Goal: Task Accomplishment & Management: Complete application form

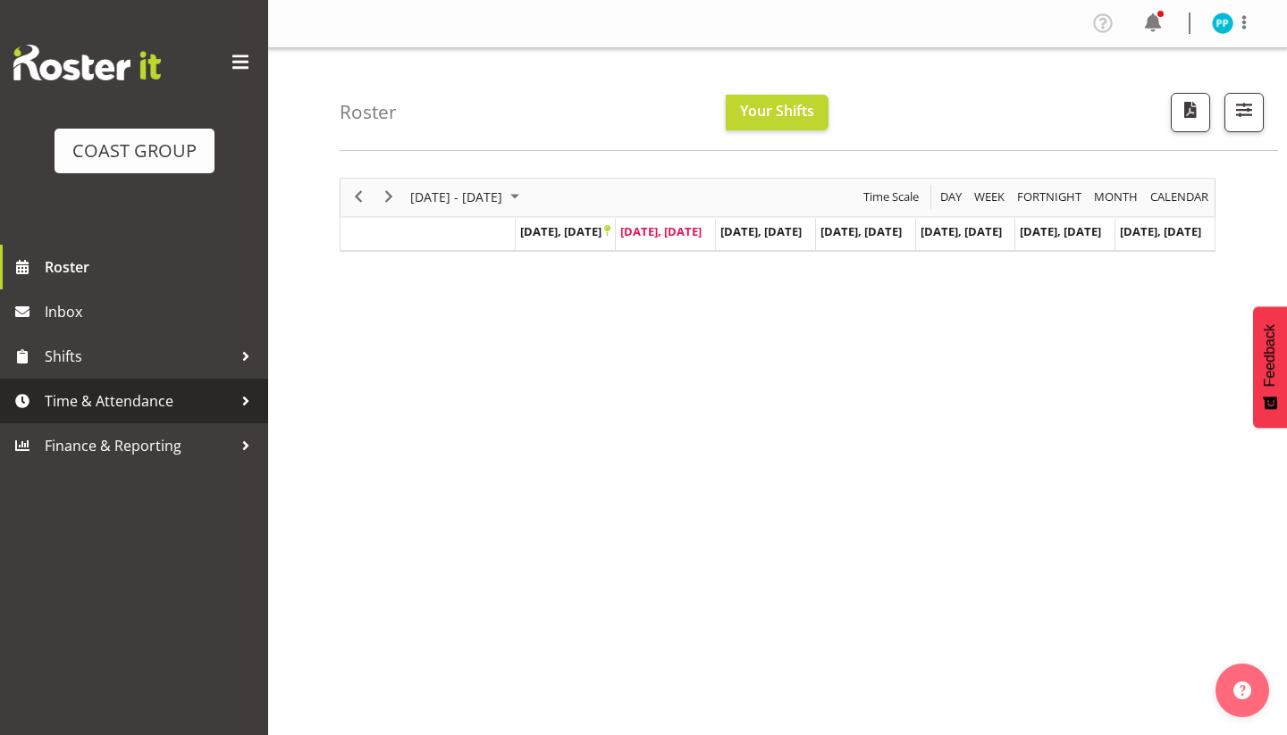
click at [152, 403] on span "Time & Attendance" at bounding box center [139, 401] width 188 height 27
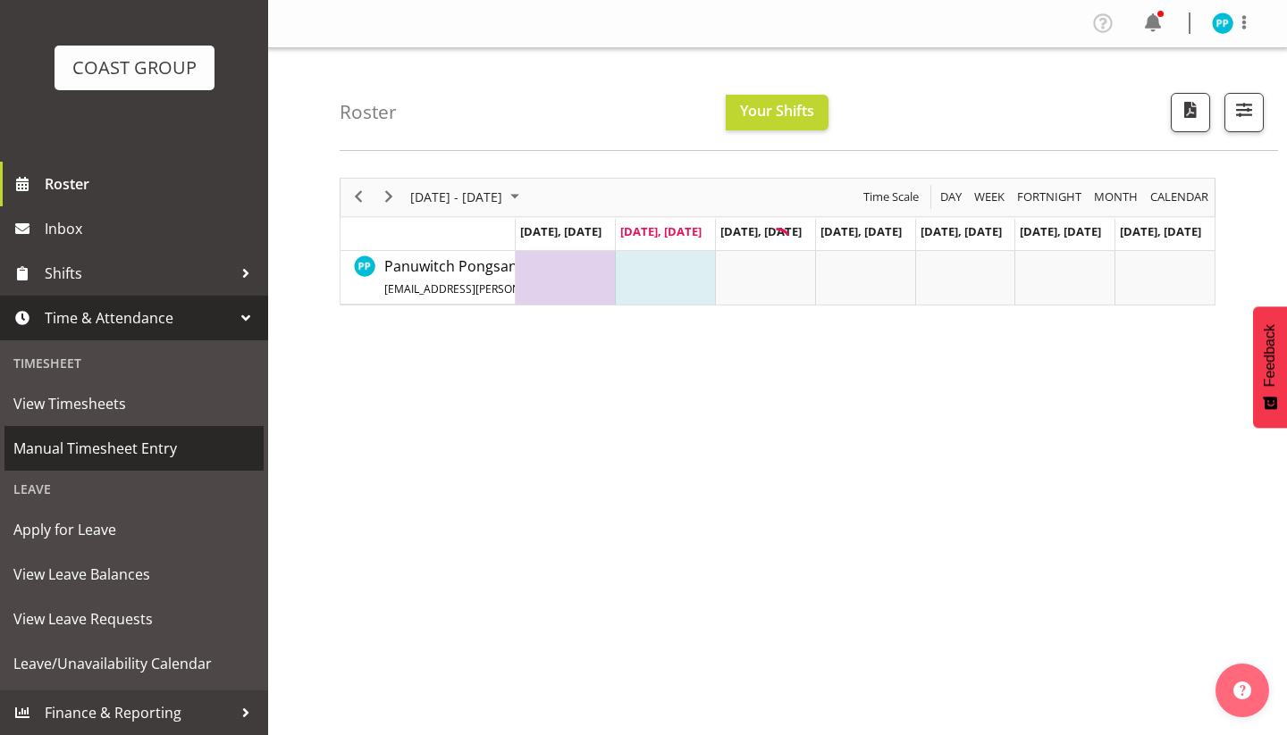
scroll to position [83, 0]
click at [137, 449] on span "Manual Timesheet Entry" at bounding box center [133, 448] width 241 height 27
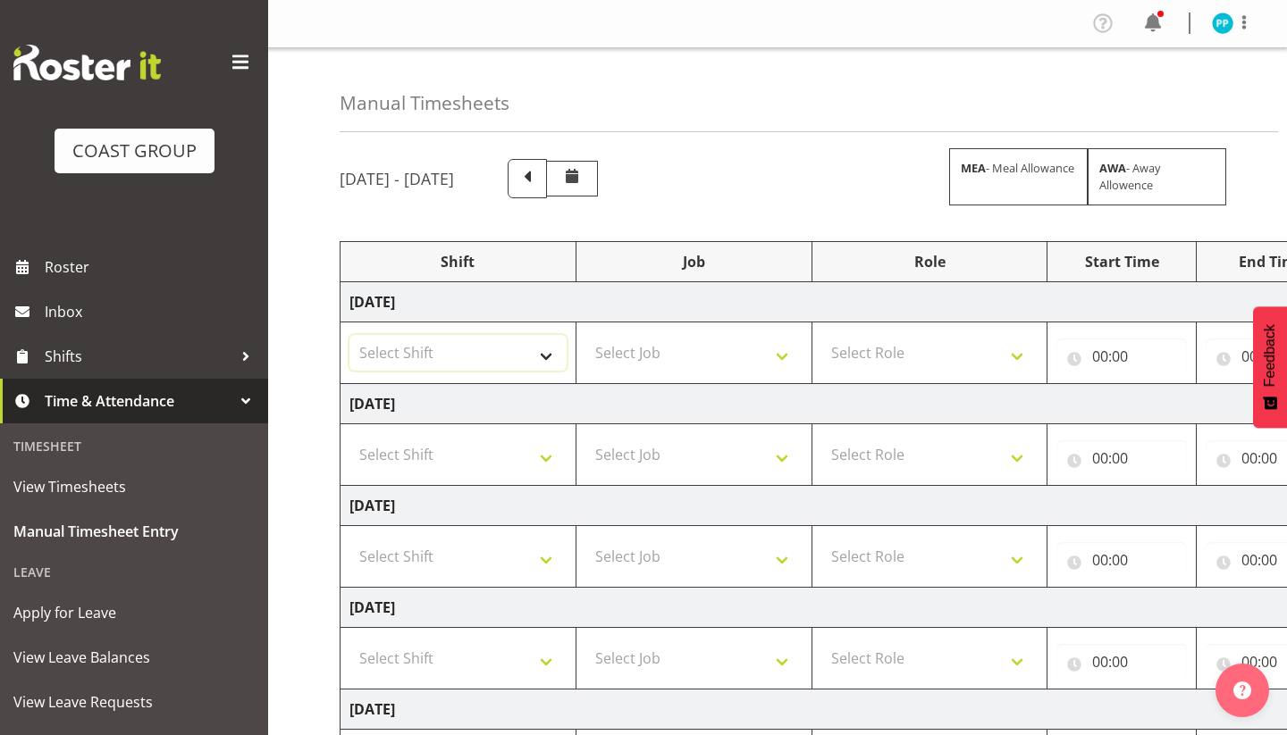
click at [498, 356] on select "Select Shift Assist Carlton EVents Assist Carlton EVents Assist Carlton Events …" at bounding box center [457, 353] width 217 height 36
select select "38155"
click at [683, 355] on select "Select Job 1 Carlton Events 1 [PERSON_NAME][GEOGRAPHIC_DATA] 1 [PERSON_NAME][GE…" at bounding box center [693, 353] width 217 height 36
select select "69"
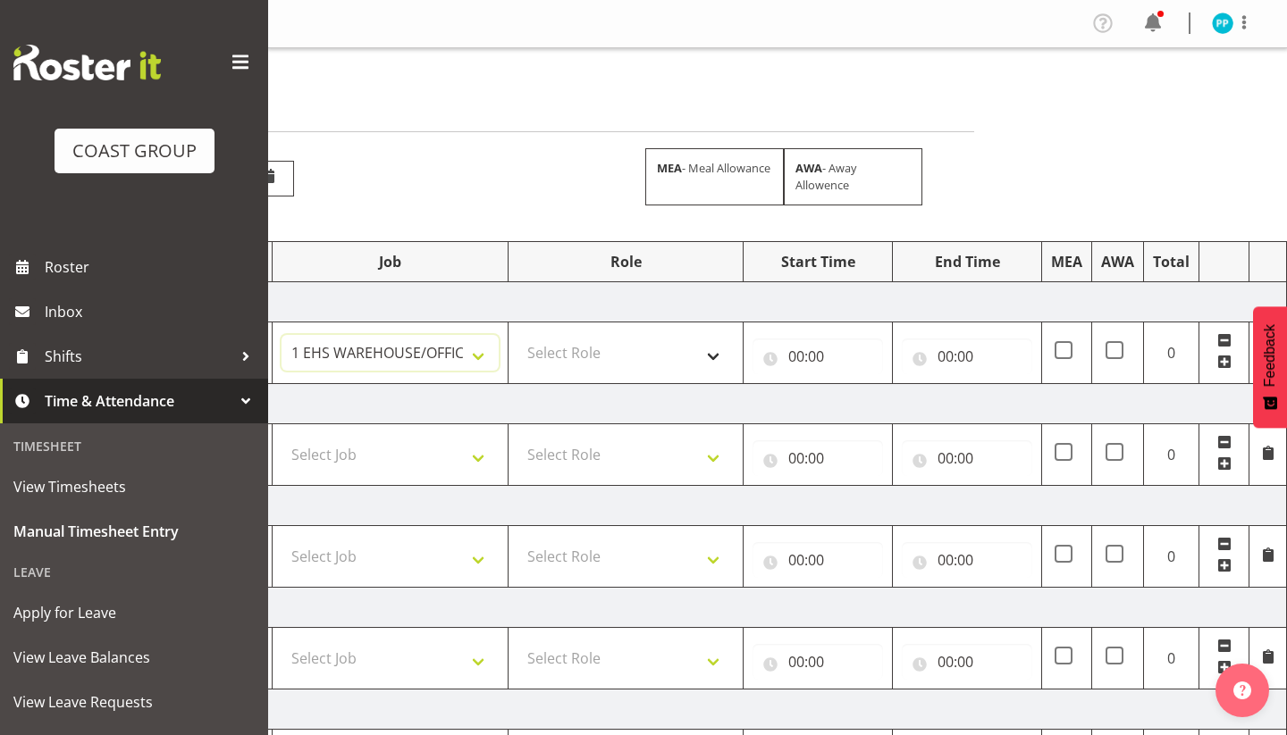
scroll to position [0, 304]
select select "189"
click at [795, 354] on input "00:00" at bounding box center [817, 357] width 130 height 36
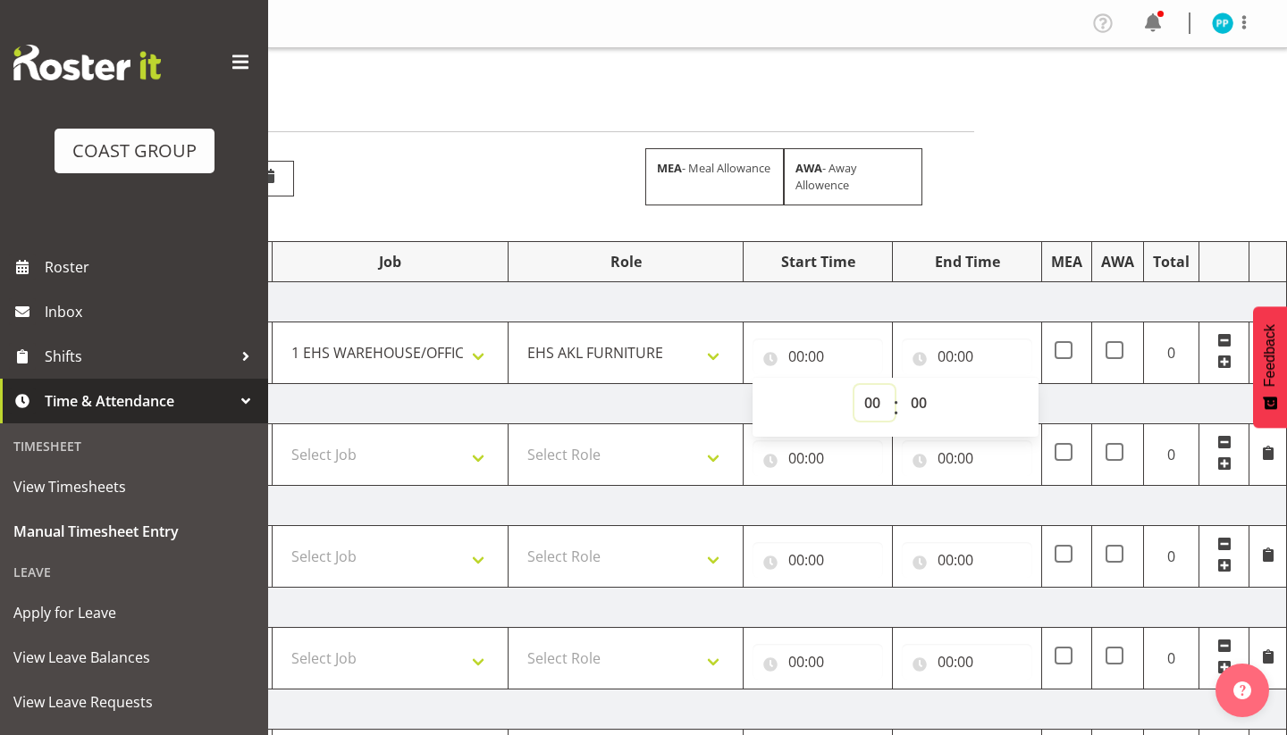
select select "7"
type input "07:00"
select select "30"
type input "07:30"
click at [921, 392] on select "00 01 02 03 04 05 06 07 08 09 10 11 12 13 14 15 16 17 18 19 20 21 22 23 24 25 2…" at bounding box center [921, 403] width 40 height 36
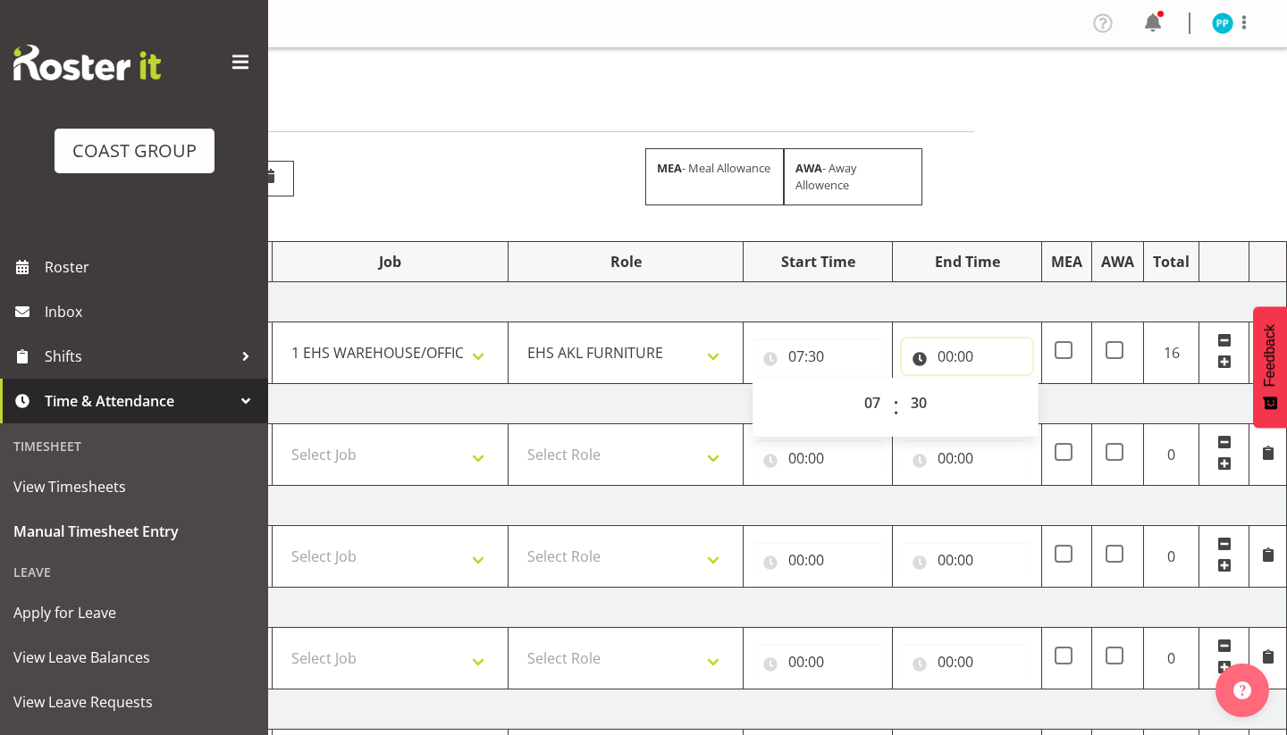
click at [945, 357] on input "00:00" at bounding box center [966, 357] width 130 height 36
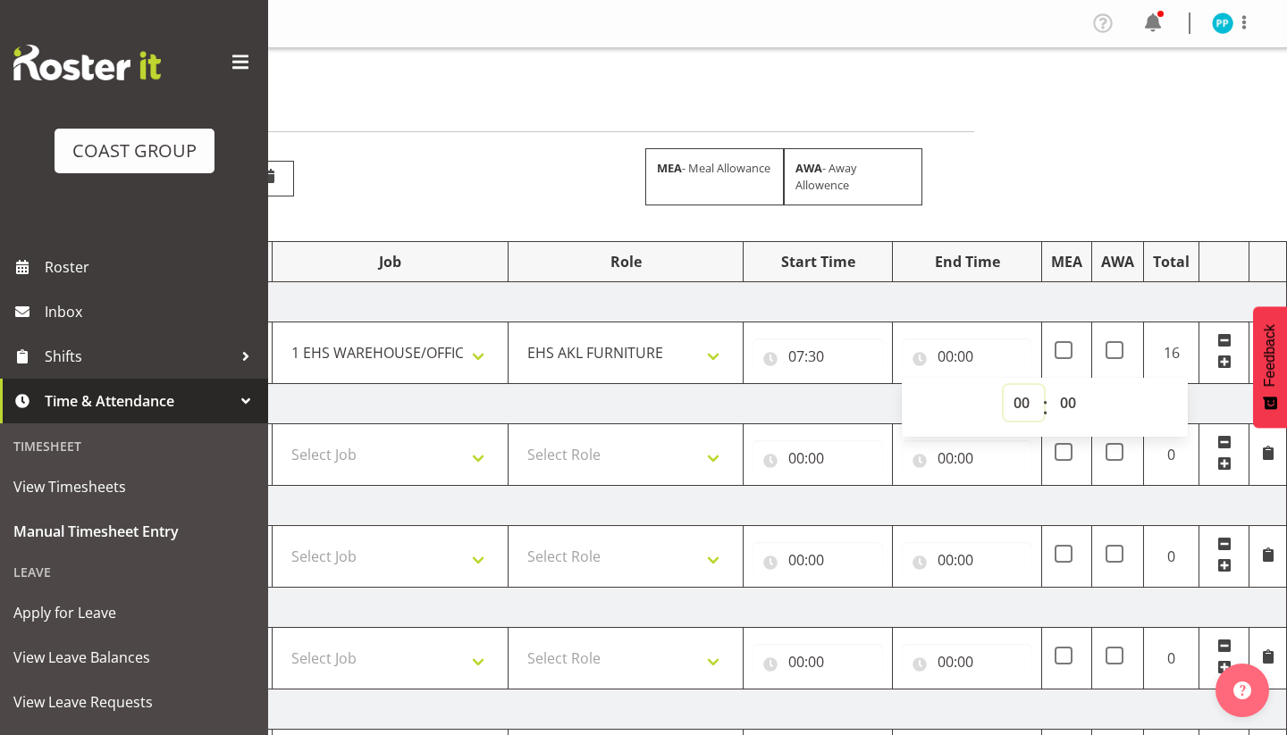
select select "17"
type input "17:00"
select select "30"
type input "17:30"
click at [820, 404] on td "[DATE]" at bounding box center [662, 404] width 1250 height 40
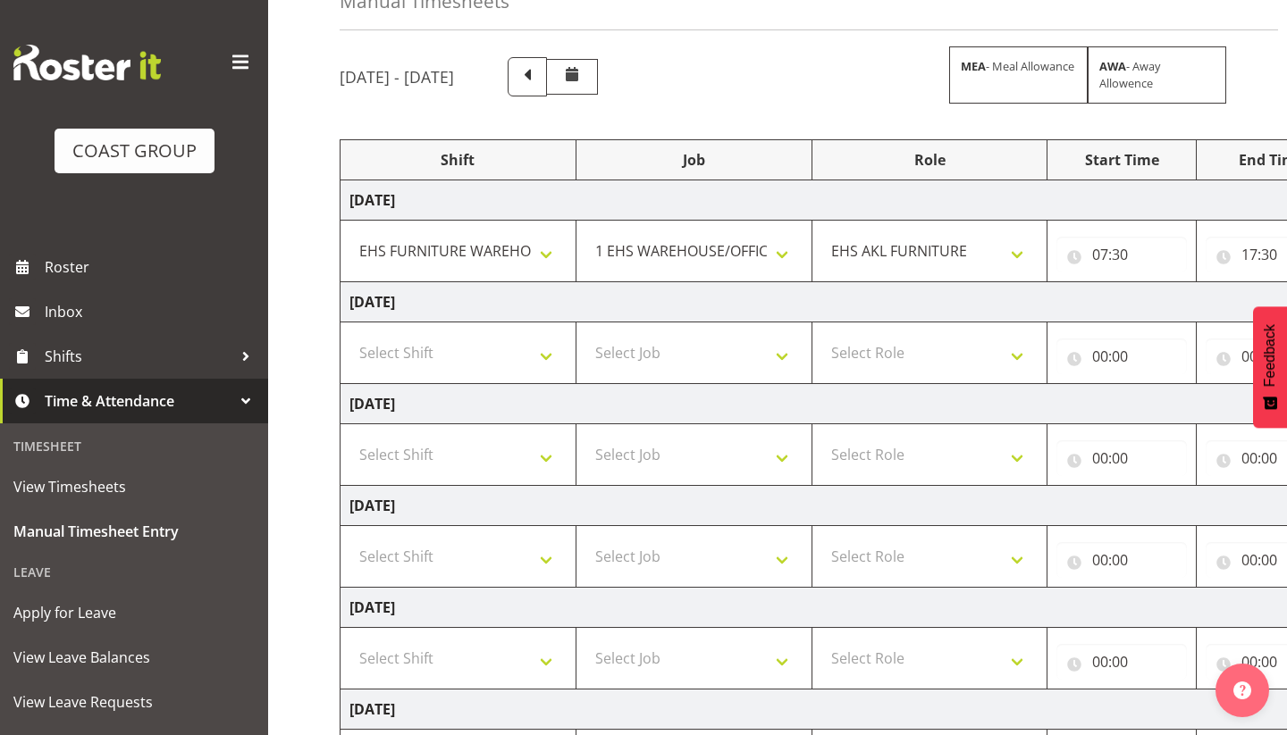
scroll to position [0, 0]
select select "38155"
click at [617, 348] on select "Select Job 1 Carlton Events 1 [PERSON_NAME][GEOGRAPHIC_DATA] 1 [PERSON_NAME][GE…" at bounding box center [693, 353] width 217 height 36
select select "69"
select select "189"
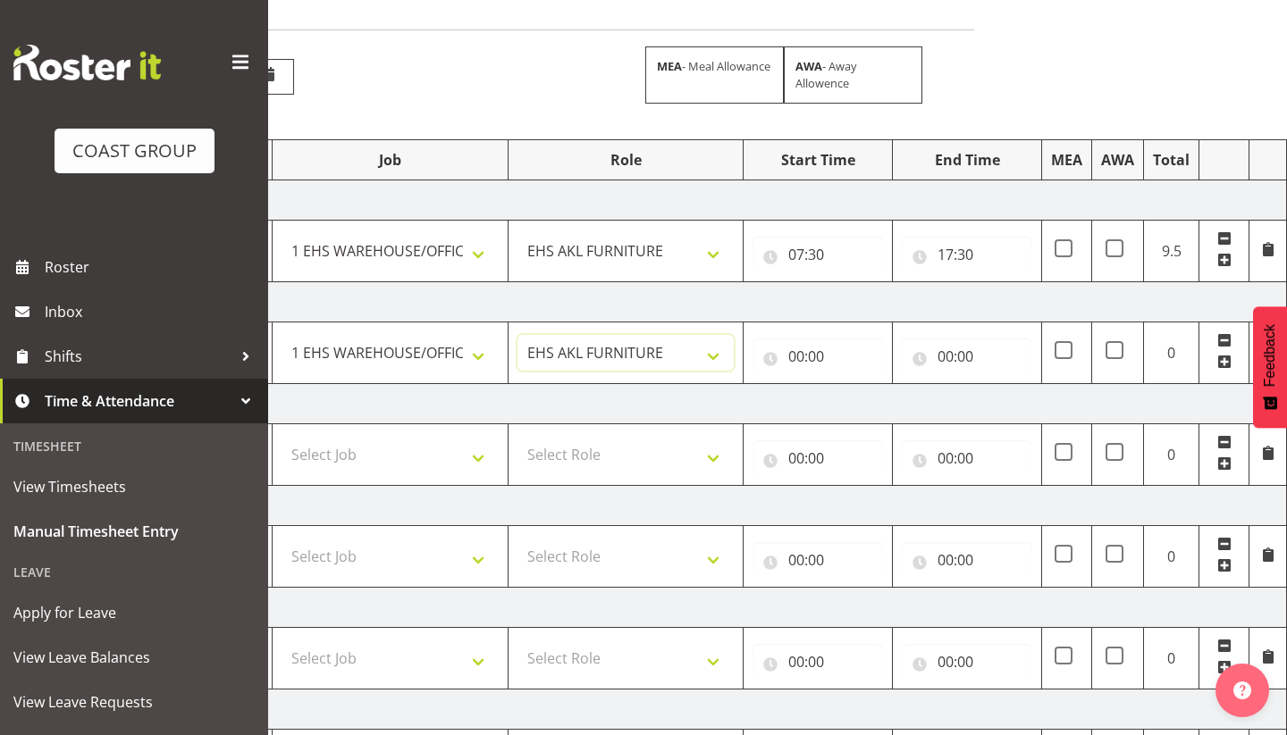
scroll to position [0, 304]
click at [794, 356] on input "00:00" at bounding box center [817, 357] width 130 height 36
select select "7"
type input "07:00"
select select "30"
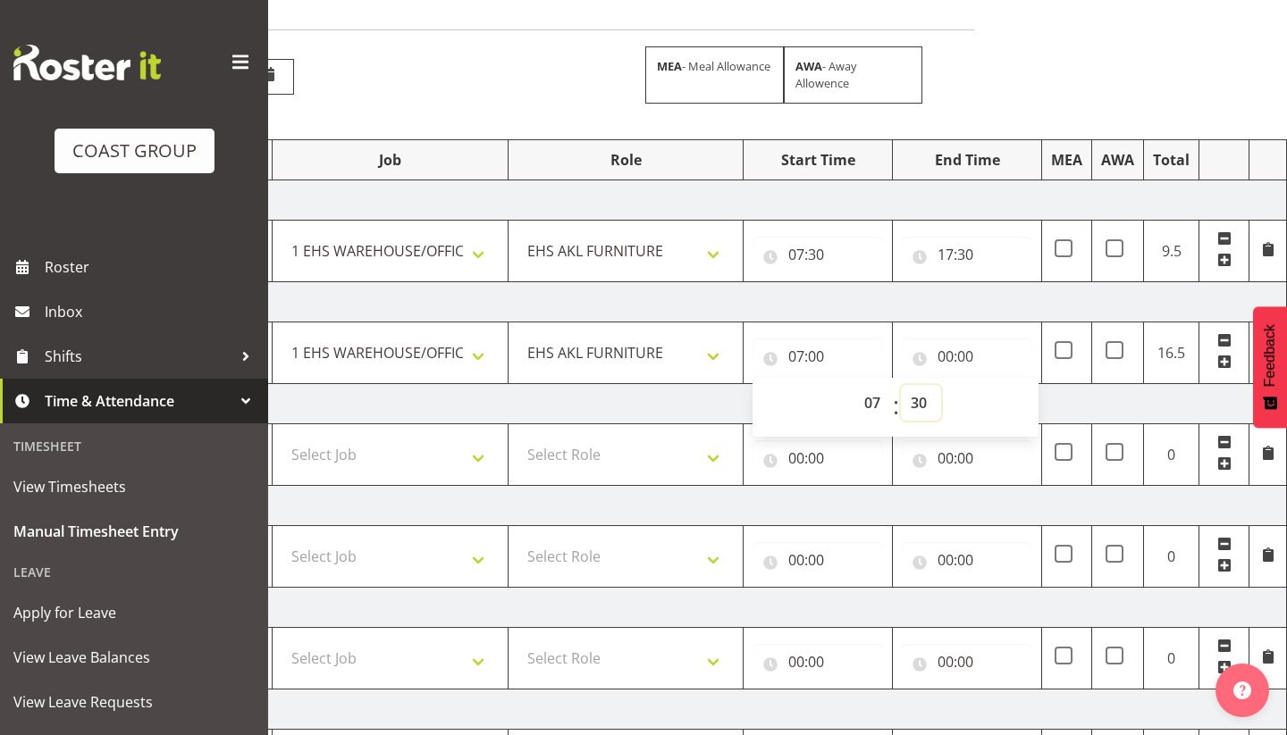
type input "07:30"
click at [947, 358] on input "00:00" at bounding box center [966, 357] width 130 height 36
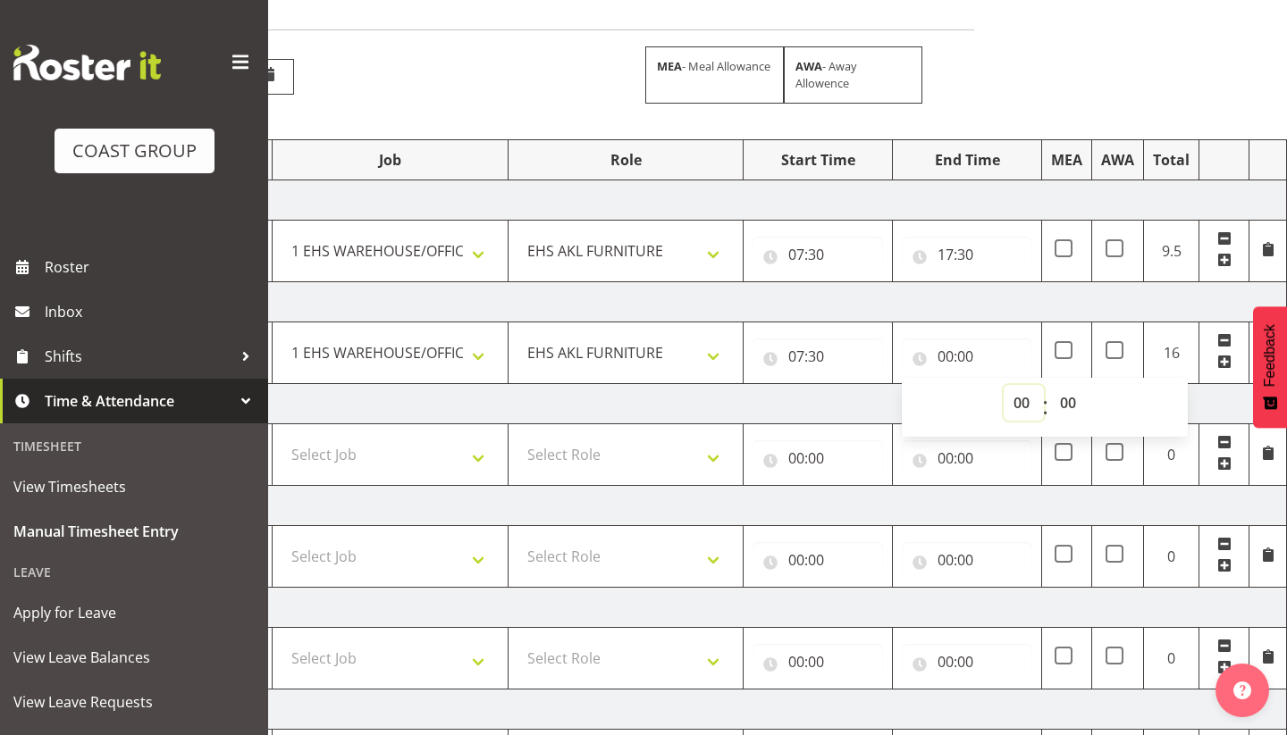
select select "16"
type input "16:00"
click at [865, 403] on td "[DATE]" at bounding box center [662, 404] width 1250 height 40
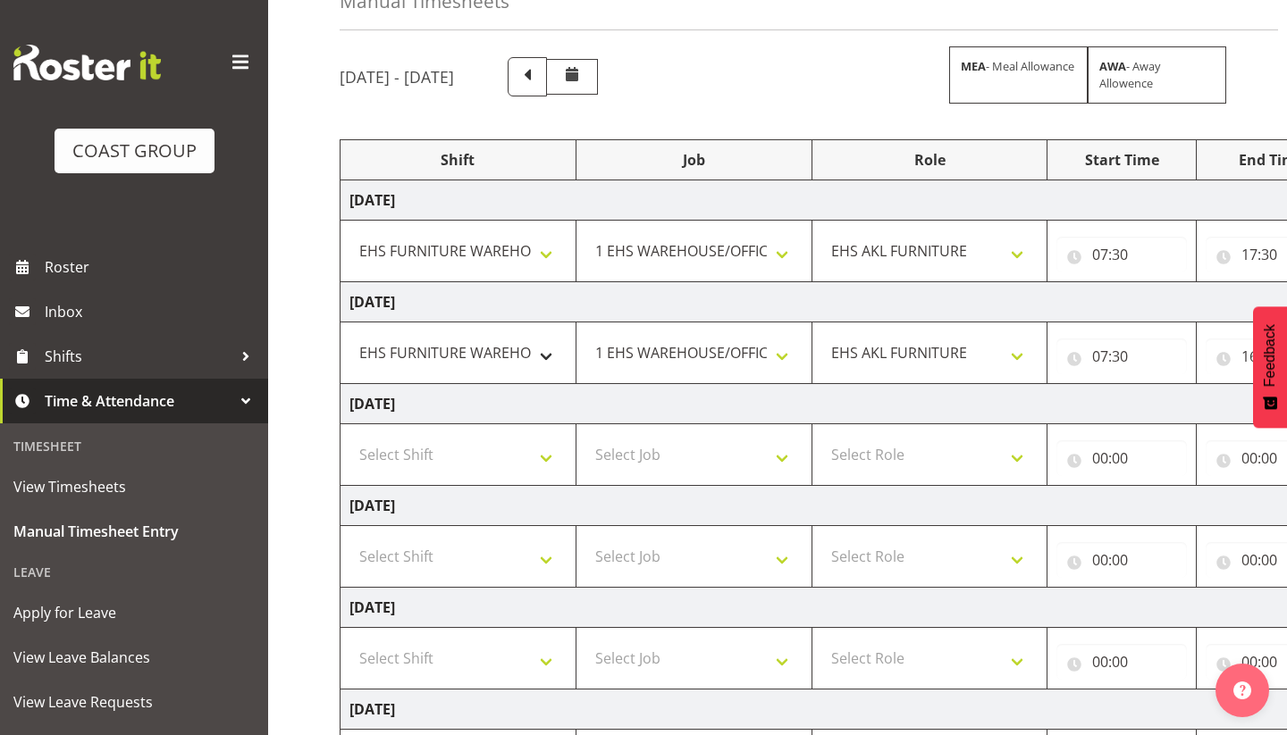
scroll to position [0, 0]
select select "71560"
select select "69"
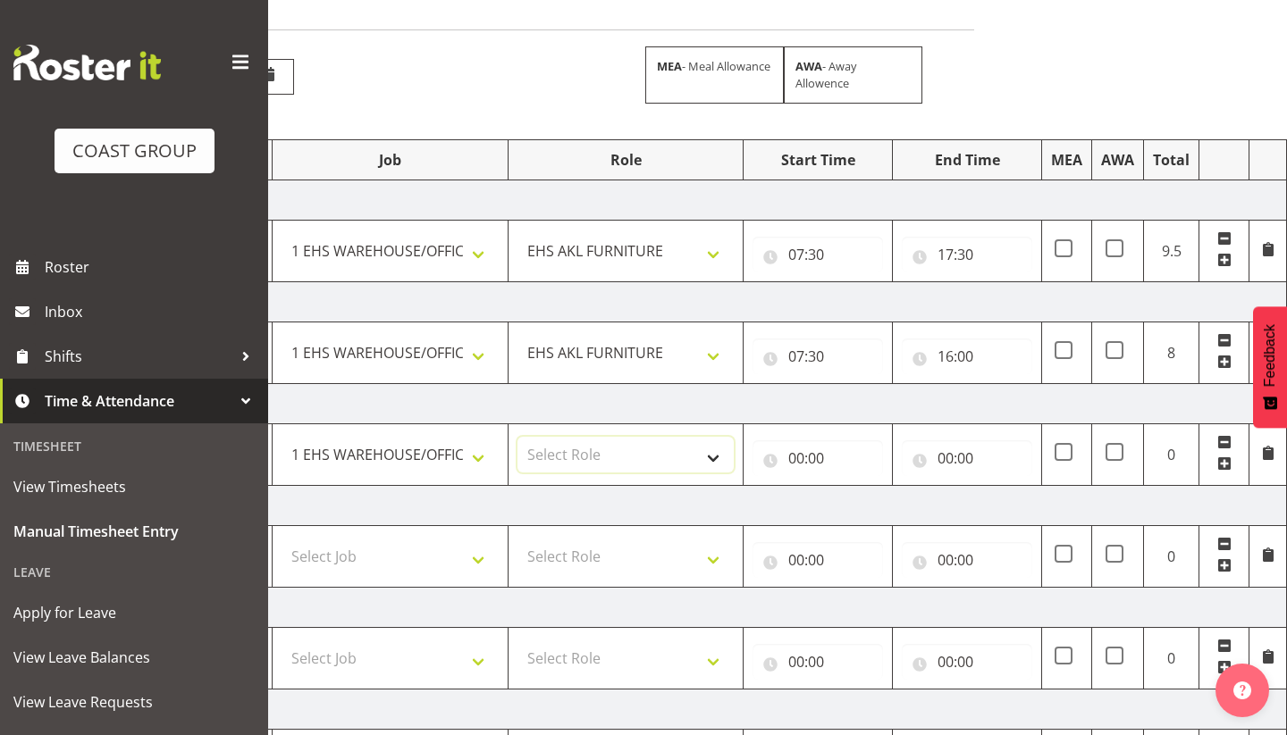
scroll to position [0, 304]
select select "189"
click at [797, 462] on input "00:00" at bounding box center [817, 458] width 130 height 36
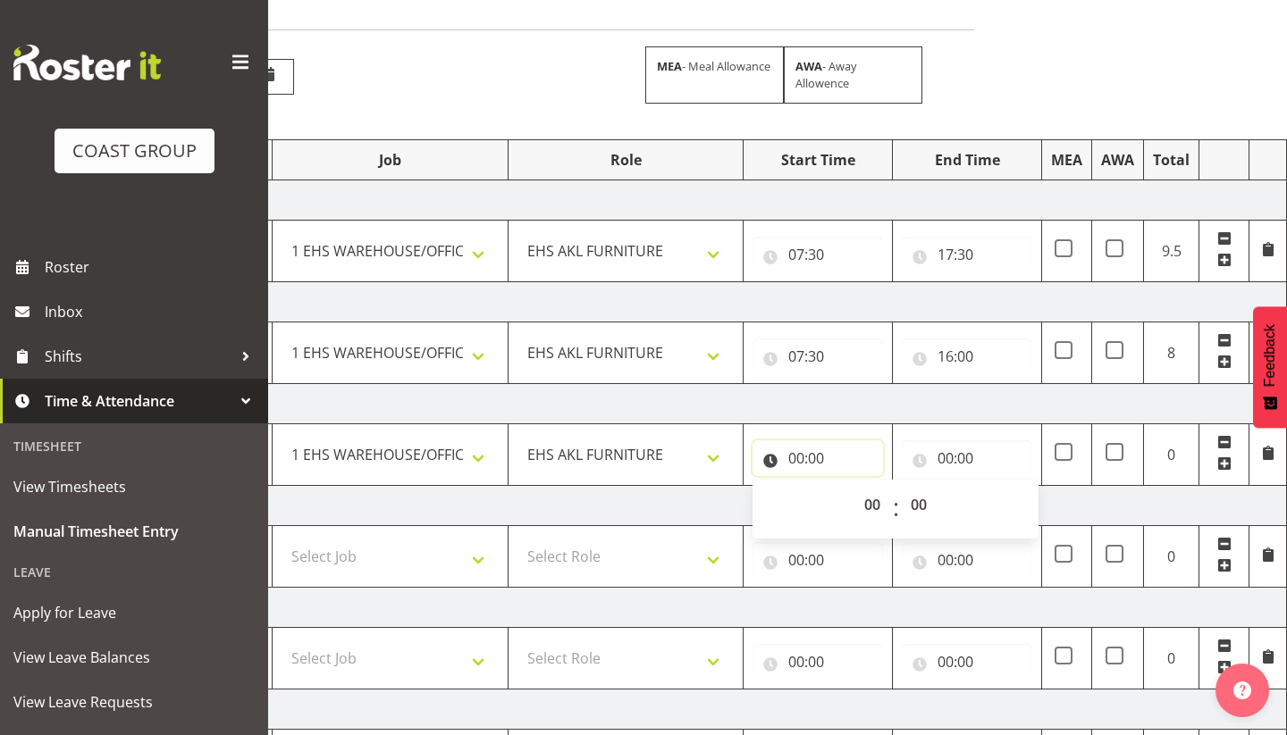
scroll to position [111, 0]
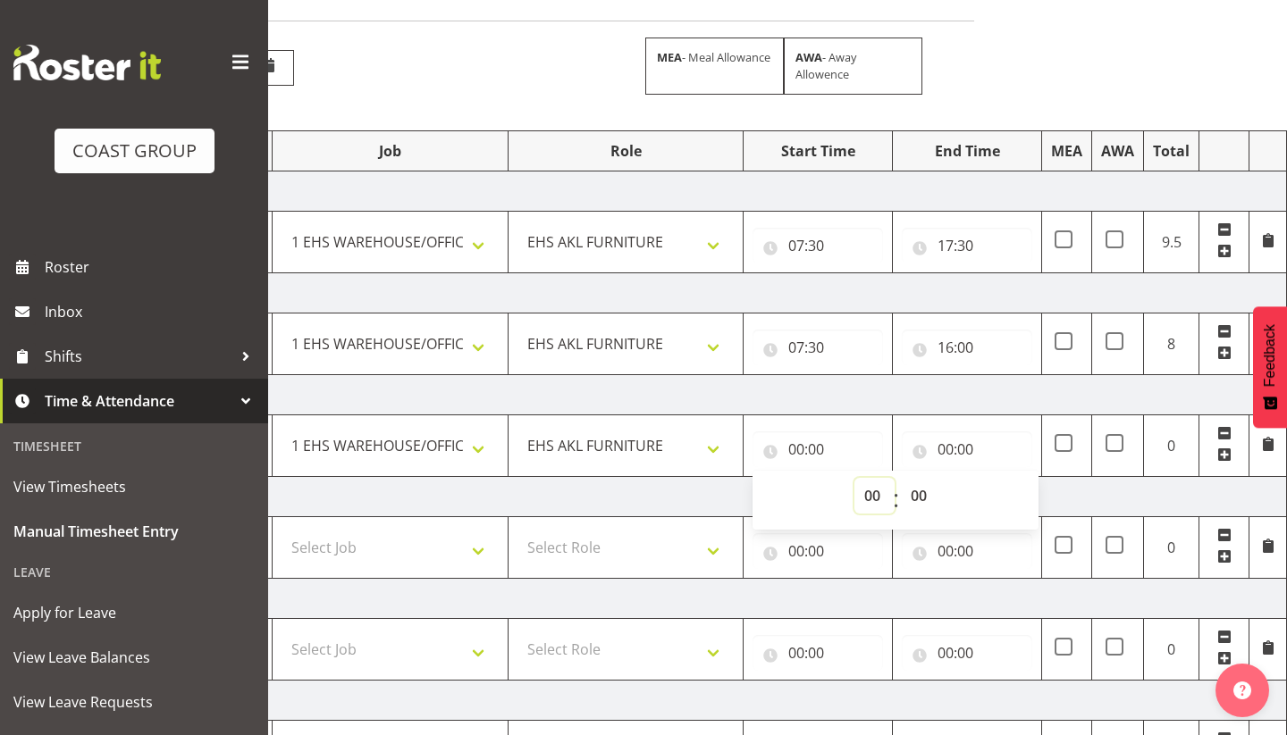
select select "7"
type input "07:00"
select select "30"
type input "07:30"
click at [658, 496] on td "[DATE]" at bounding box center [662, 497] width 1250 height 40
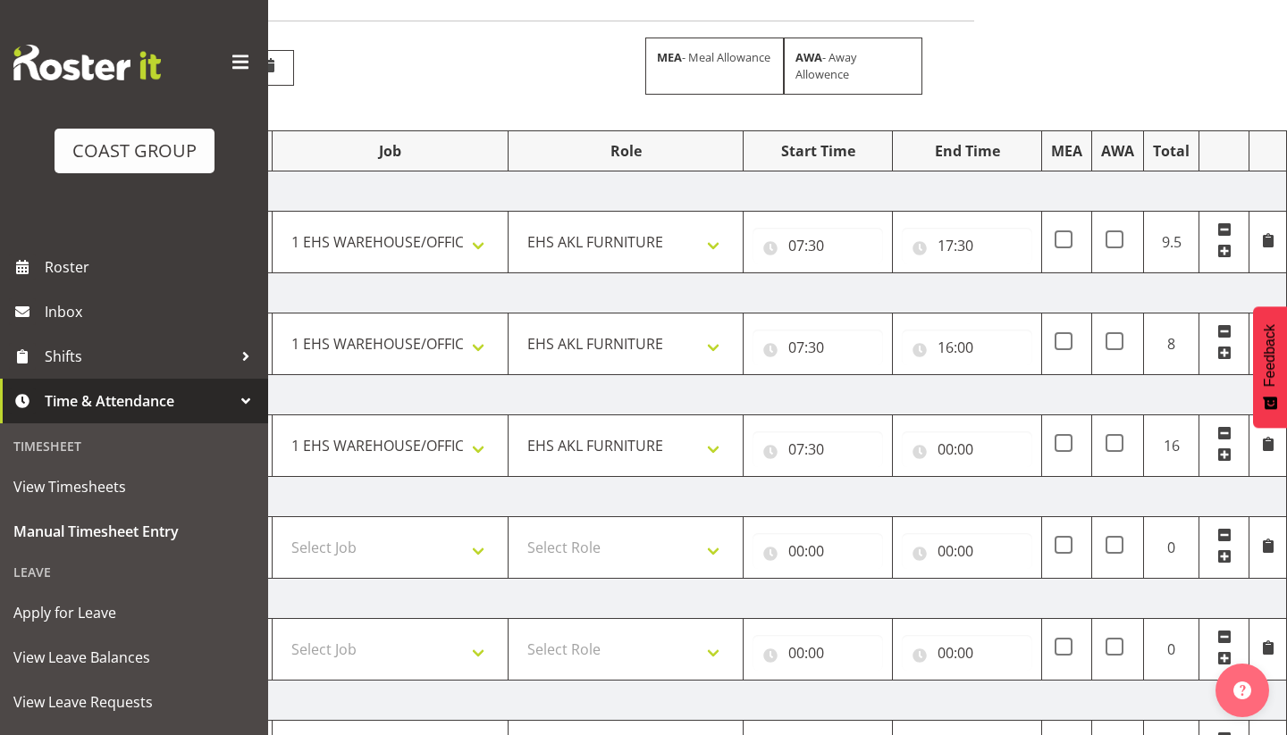
scroll to position [0, 304]
click at [947, 452] on input "00:00" at bounding box center [966, 450] width 130 height 36
select select "19"
type input "19:00"
select select "30"
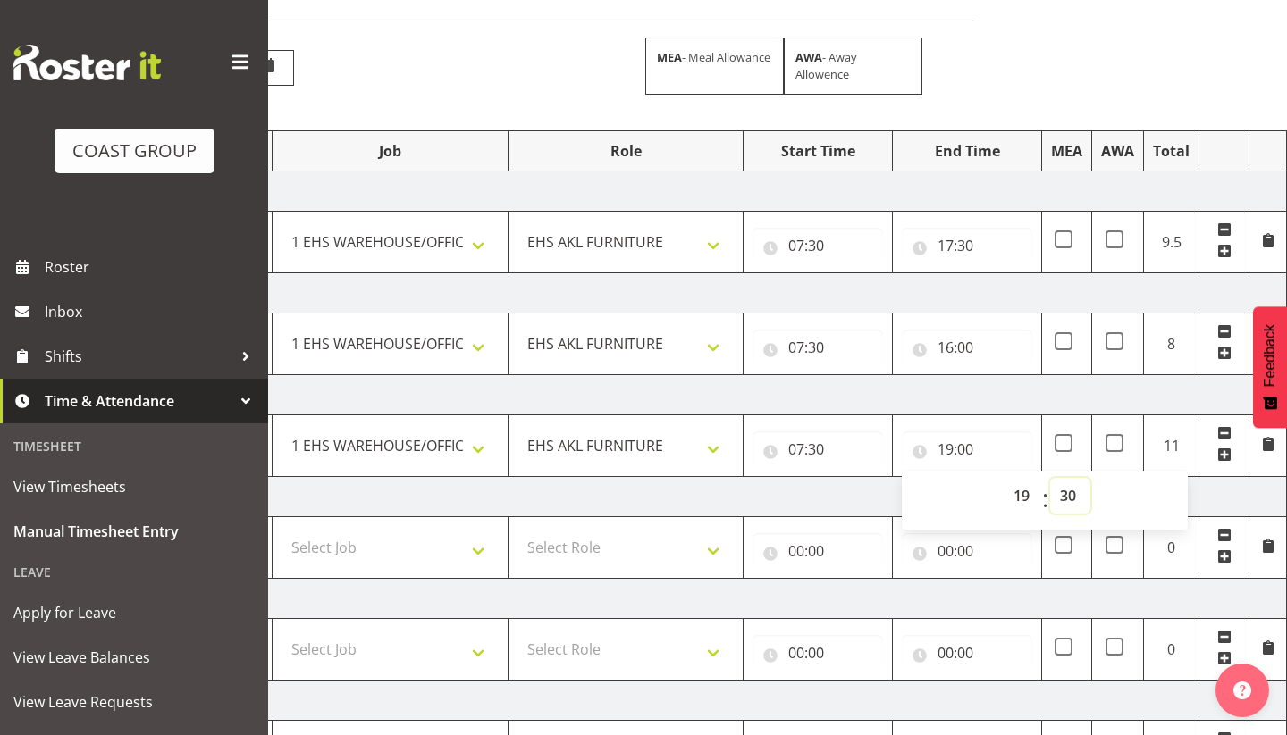
type input "19:30"
click at [842, 493] on td "[DATE]" at bounding box center [662, 497] width 1250 height 40
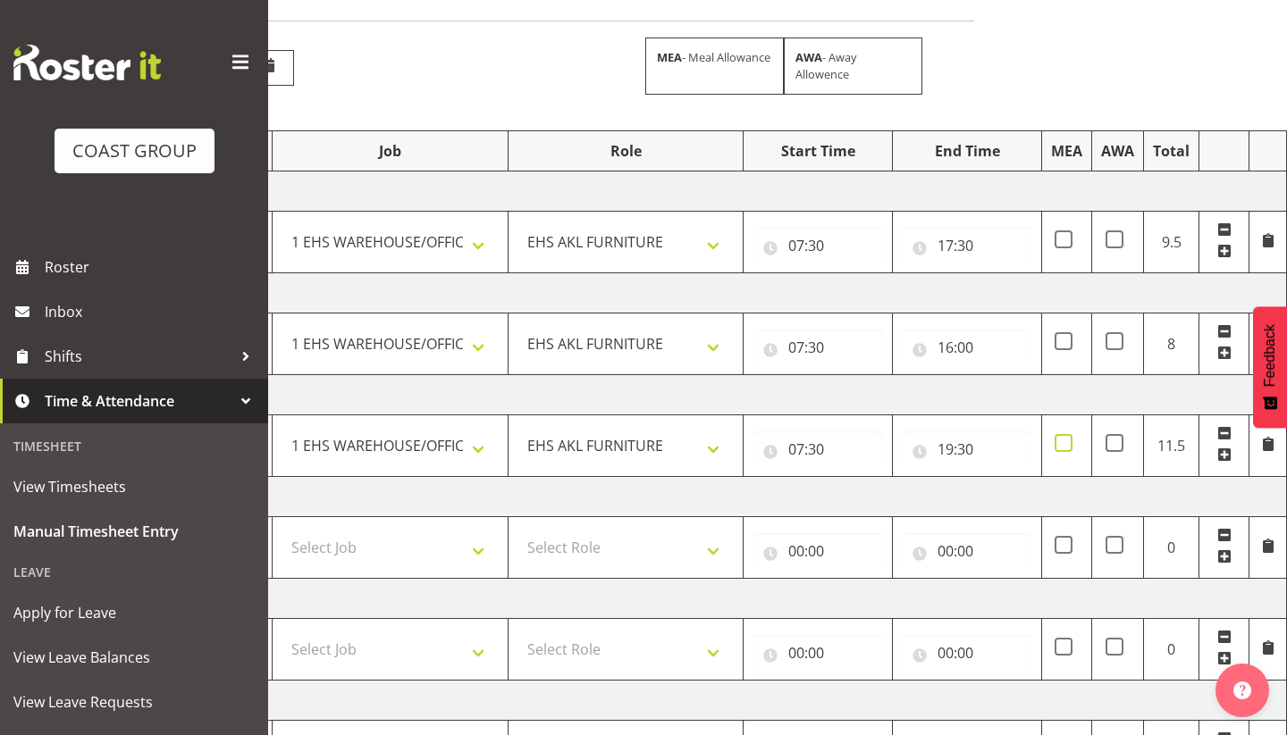
click at [1062, 444] on span at bounding box center [1063, 443] width 18 height 18
click at [1062, 444] on input "checkbox" at bounding box center [1060, 444] width 12 height 12
checkbox input "true"
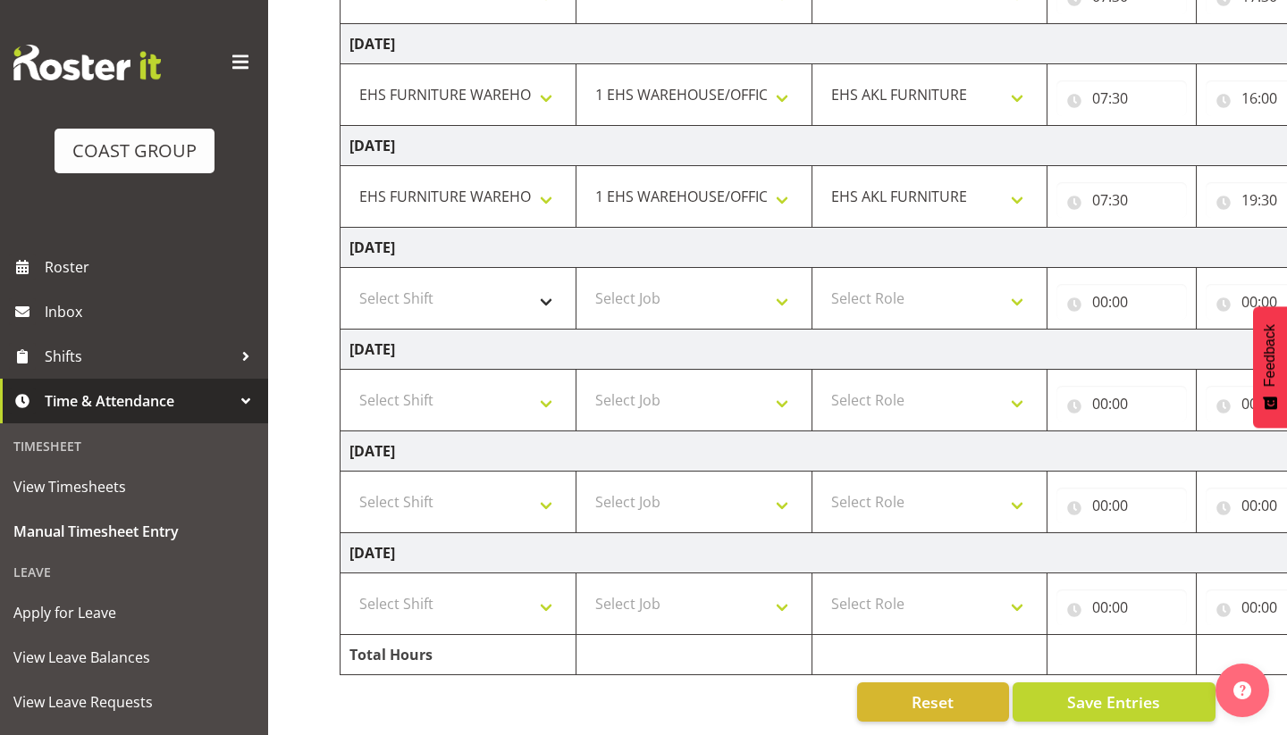
scroll to position [0, 0]
select select "38155"
click at [725, 298] on select "Select Job 1 Carlton Events 1 [PERSON_NAME][GEOGRAPHIC_DATA] 1 [PERSON_NAME][GE…" at bounding box center [693, 299] width 217 height 36
select select "69"
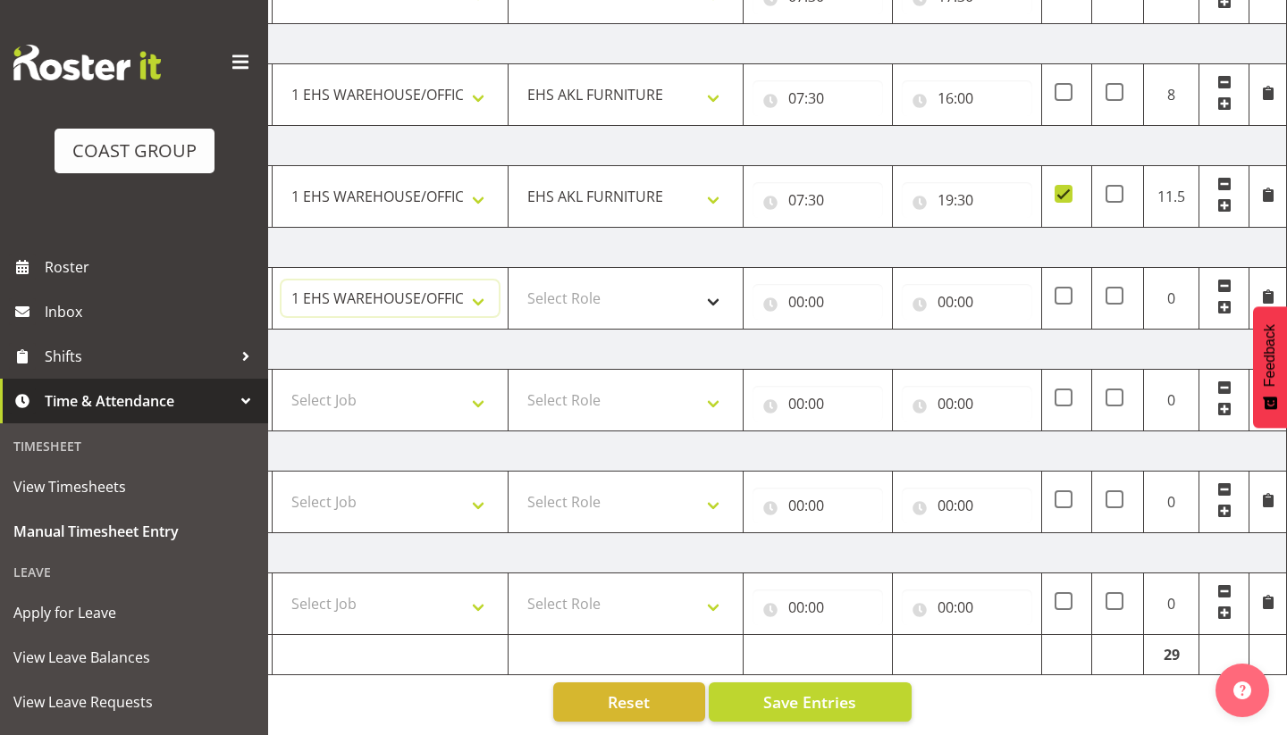
scroll to position [0, 304]
select select "189"
click at [798, 305] on input "00:00" at bounding box center [817, 302] width 130 height 36
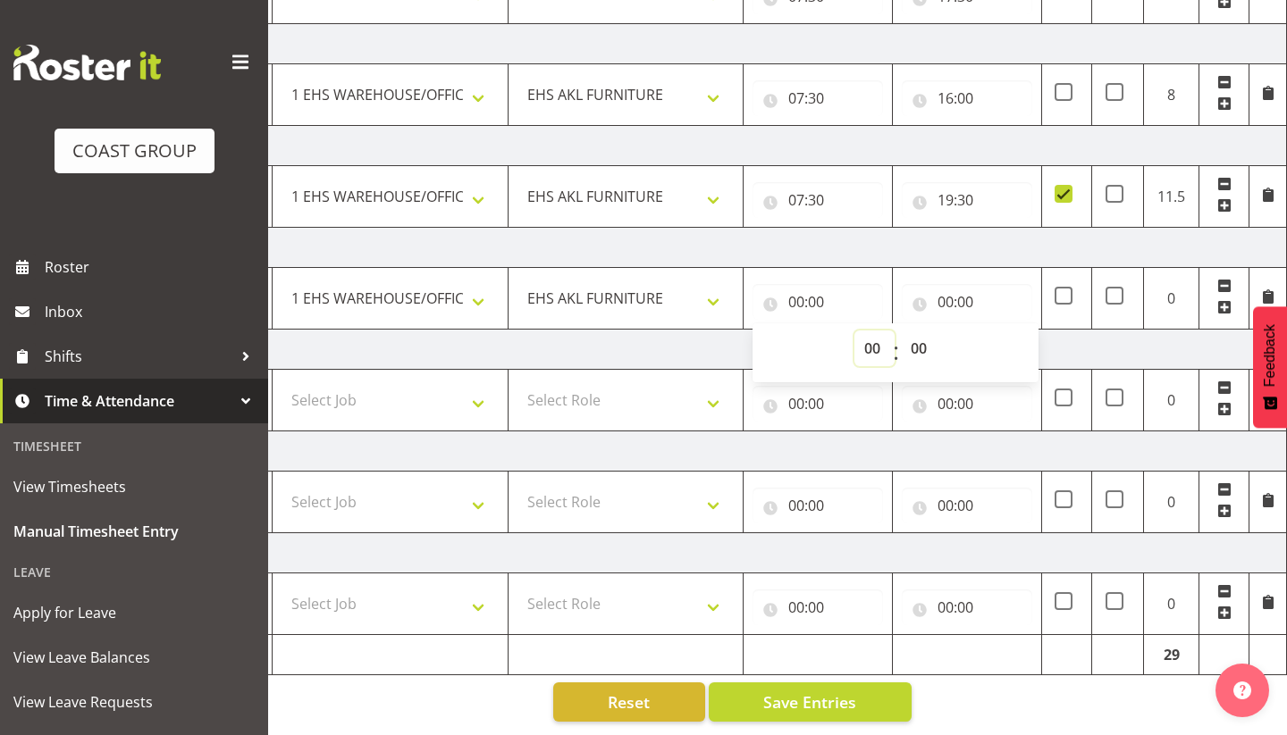
select select "7"
type input "07:00"
select select "30"
type input "07:30"
click at [950, 305] on input "00:00" at bounding box center [966, 302] width 130 height 36
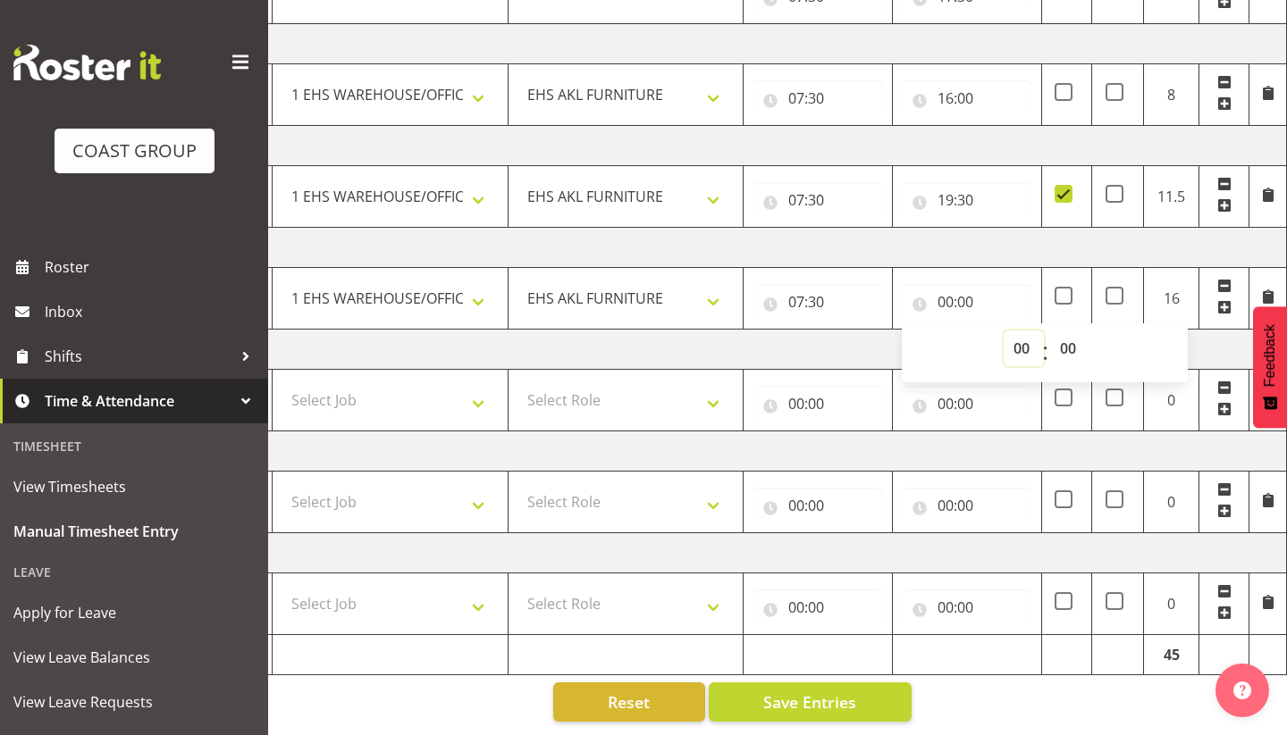
select select "16"
type input "16:00"
click at [843, 334] on td "[DATE]" at bounding box center [662, 350] width 1250 height 40
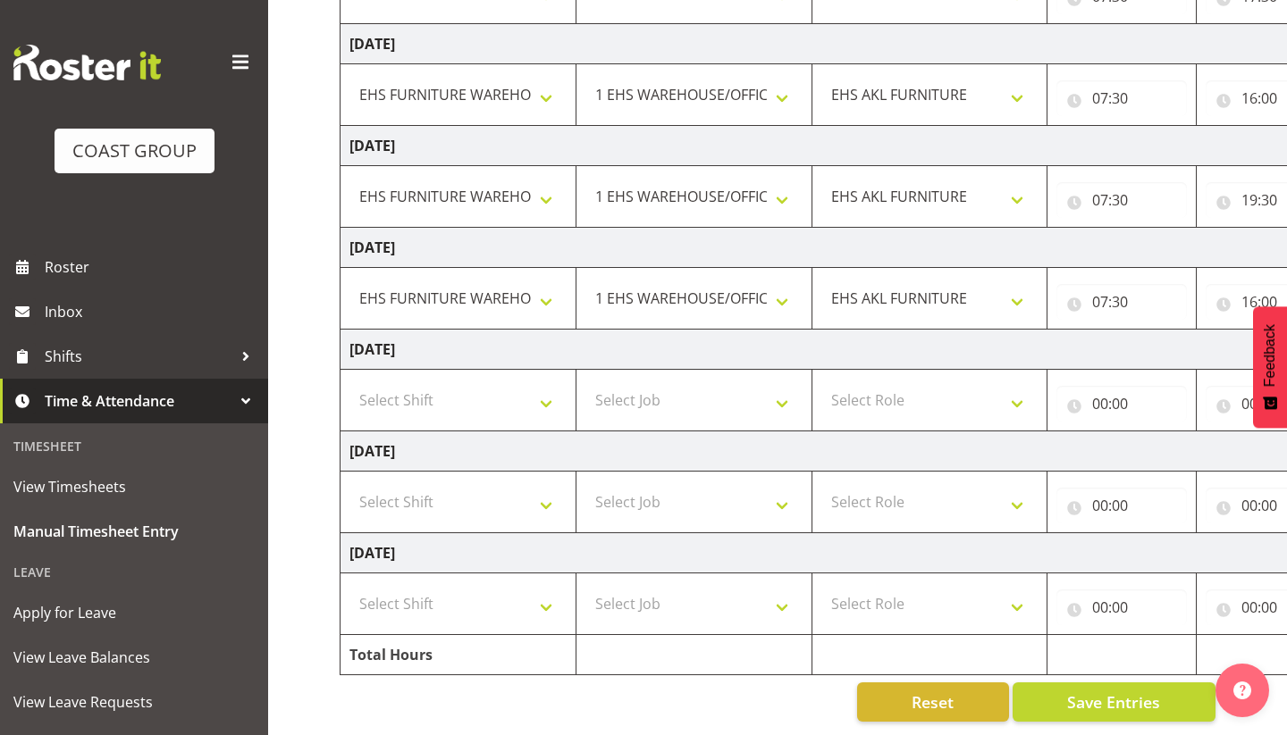
scroll to position [360, 0]
select select "71560"
click at [656, 503] on select "Select Job 1 Carlton Events 1 [PERSON_NAME][GEOGRAPHIC_DATA] 1 [PERSON_NAME][GE…" at bounding box center [693, 502] width 217 height 36
select select "69"
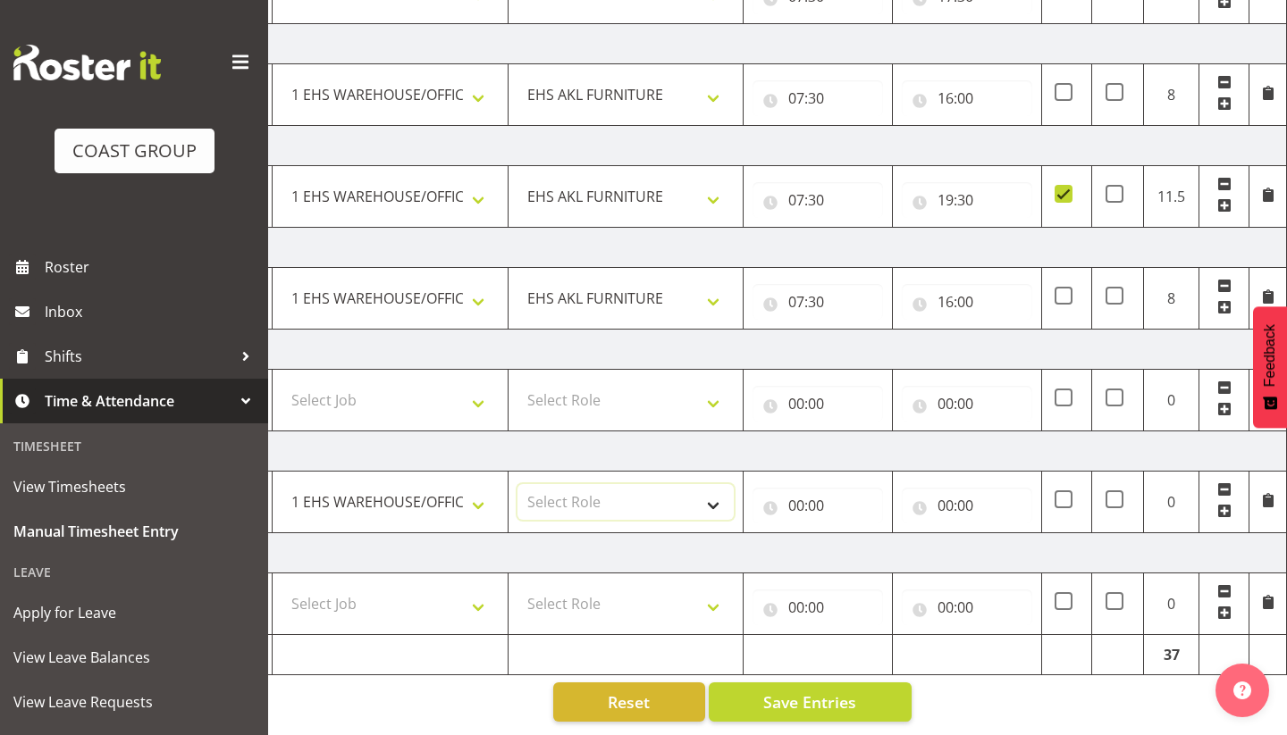
select select "189"
click at [805, 504] on input "00:00" at bounding box center [817, 506] width 130 height 36
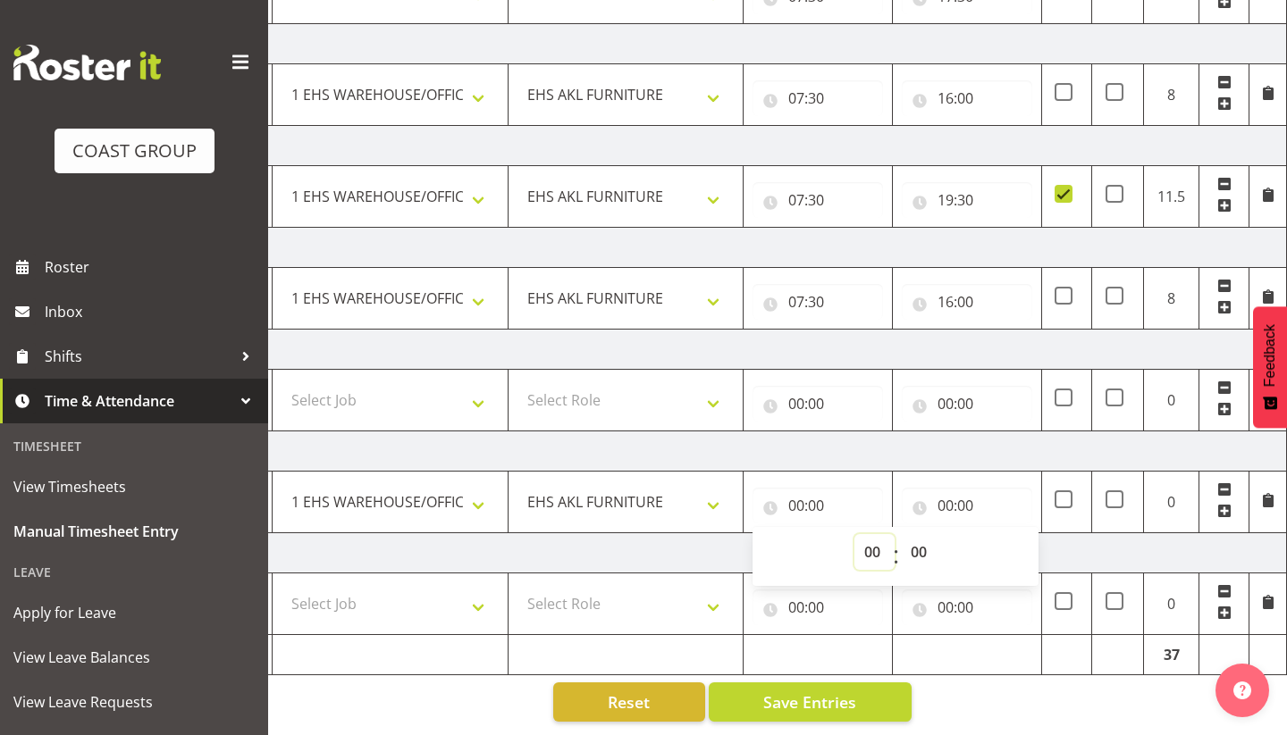
select select "7"
type input "07:00"
select select "30"
type input "07:30"
click at [951, 507] on input "00:00" at bounding box center [966, 506] width 130 height 36
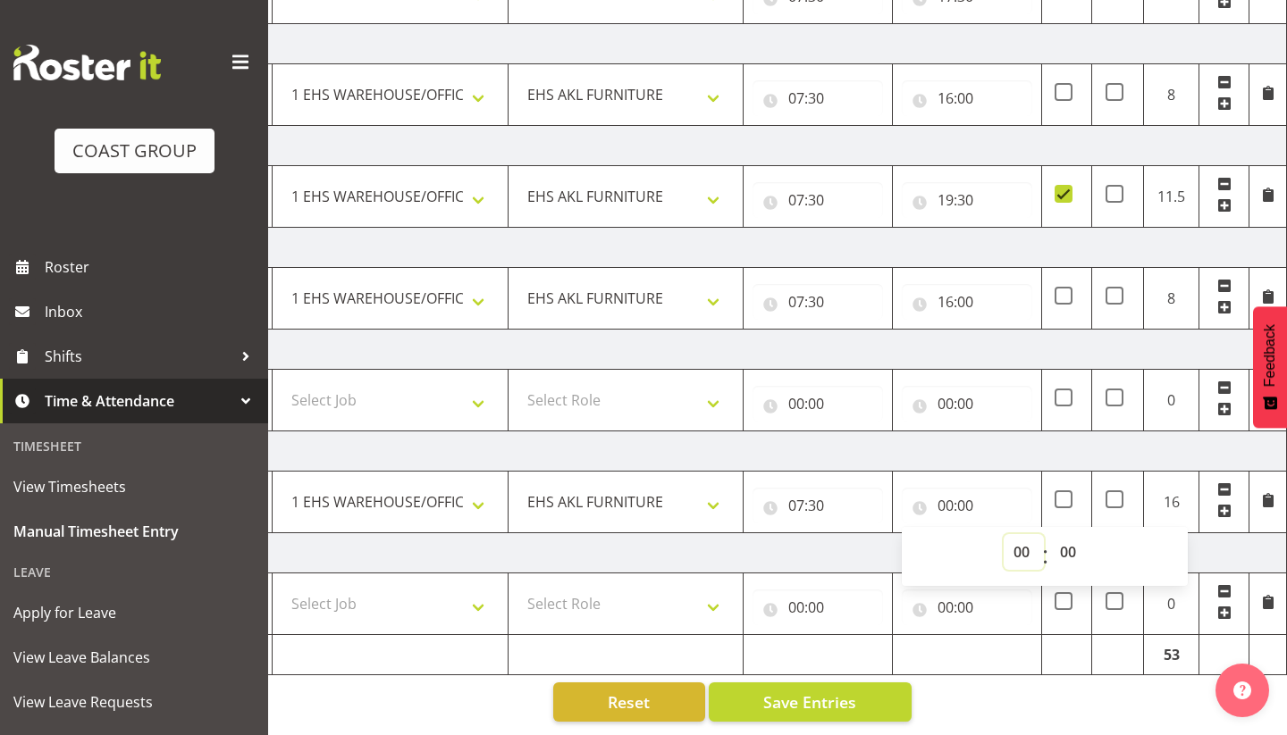
select select "19"
type input "19:00"
click at [835, 547] on td "[DATE]" at bounding box center [662, 553] width 1250 height 40
click at [1057, 499] on span at bounding box center [1063, 499] width 18 height 18
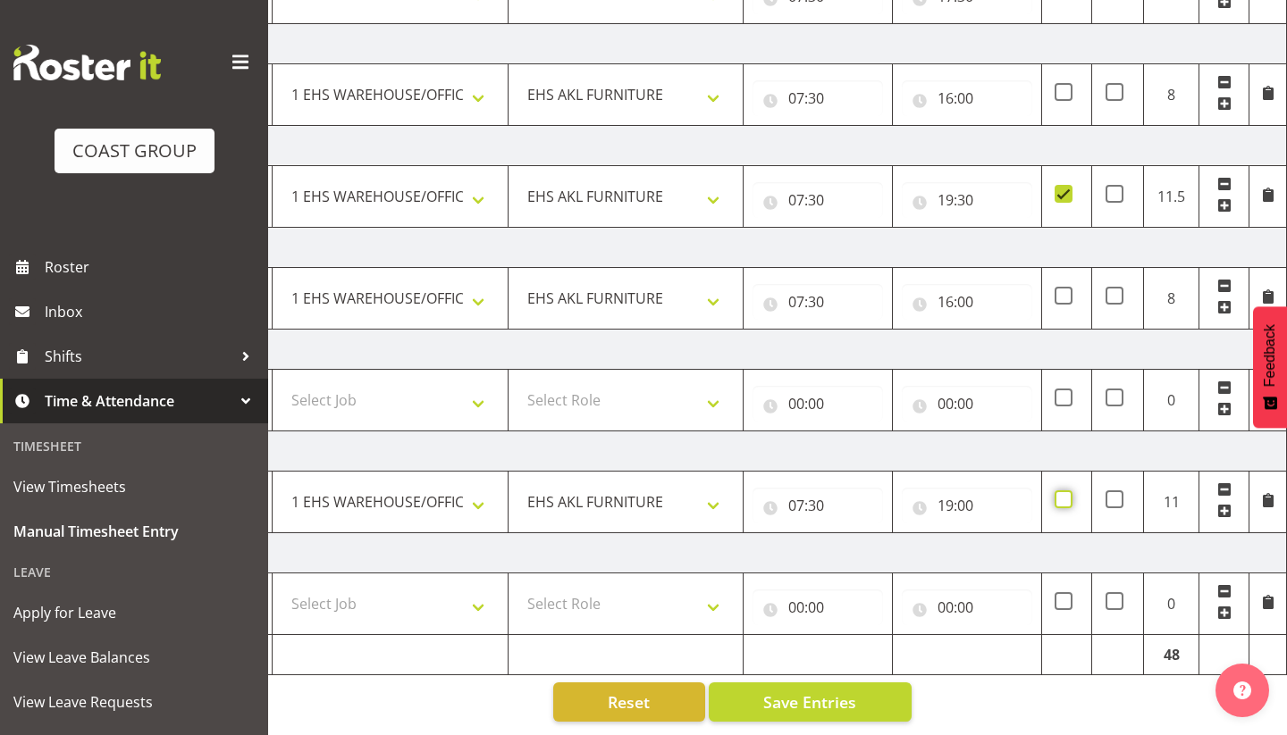
click at [1057, 499] on input "checkbox" at bounding box center [1060, 500] width 12 height 12
checkbox input "true"
click at [1062, 600] on span at bounding box center [1063, 601] width 18 height 18
click at [1062, 600] on input "checkbox" at bounding box center [1060, 602] width 12 height 12
checkbox input "true"
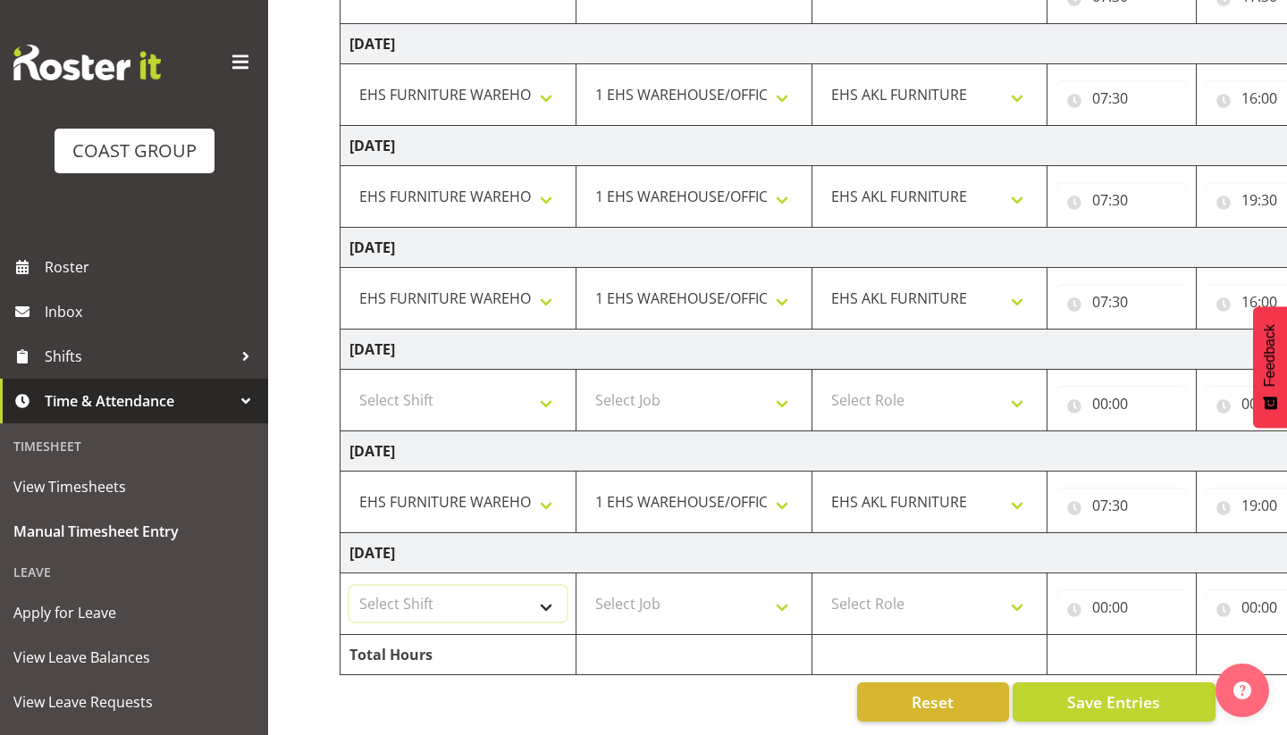
scroll to position [0, 0]
select select "38155"
click at [628, 605] on select "Select Job 1 Carlton Events 1 [PERSON_NAME][GEOGRAPHIC_DATA] 1 [PERSON_NAME][GE…" at bounding box center [693, 604] width 217 height 36
select select "69"
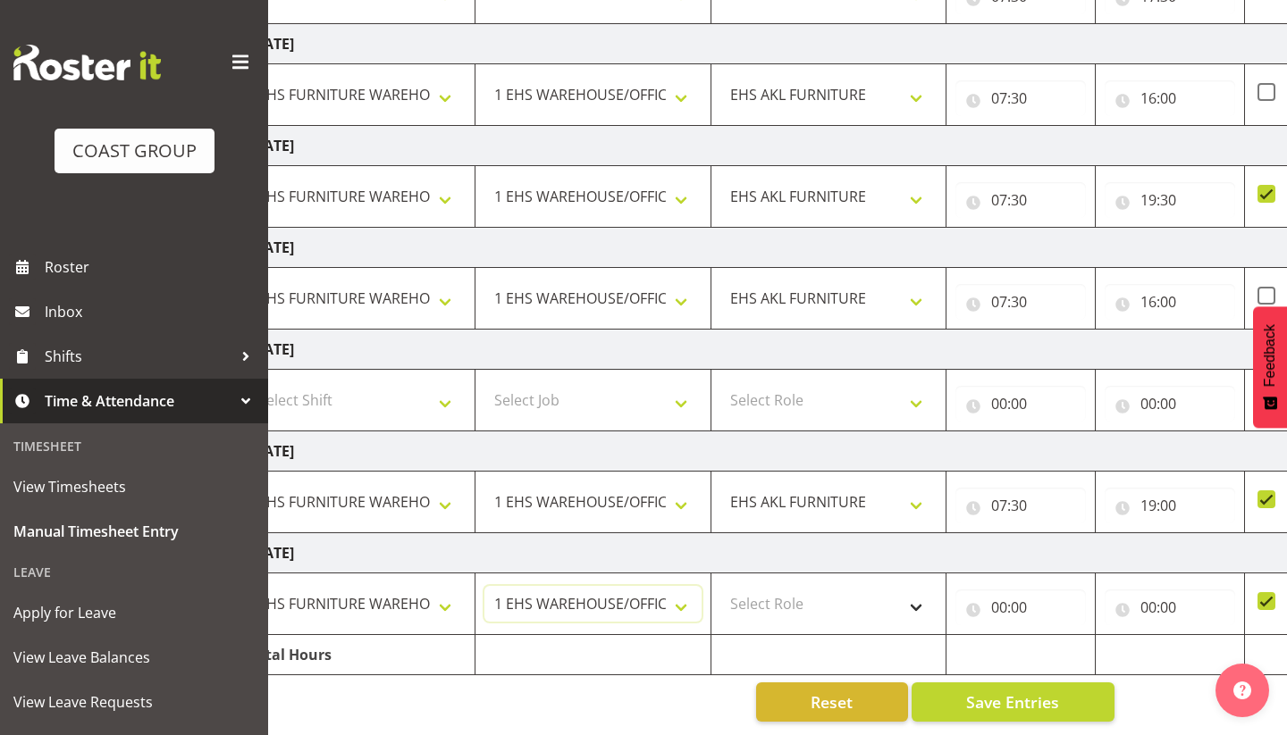
scroll to position [0, 105]
select select "189"
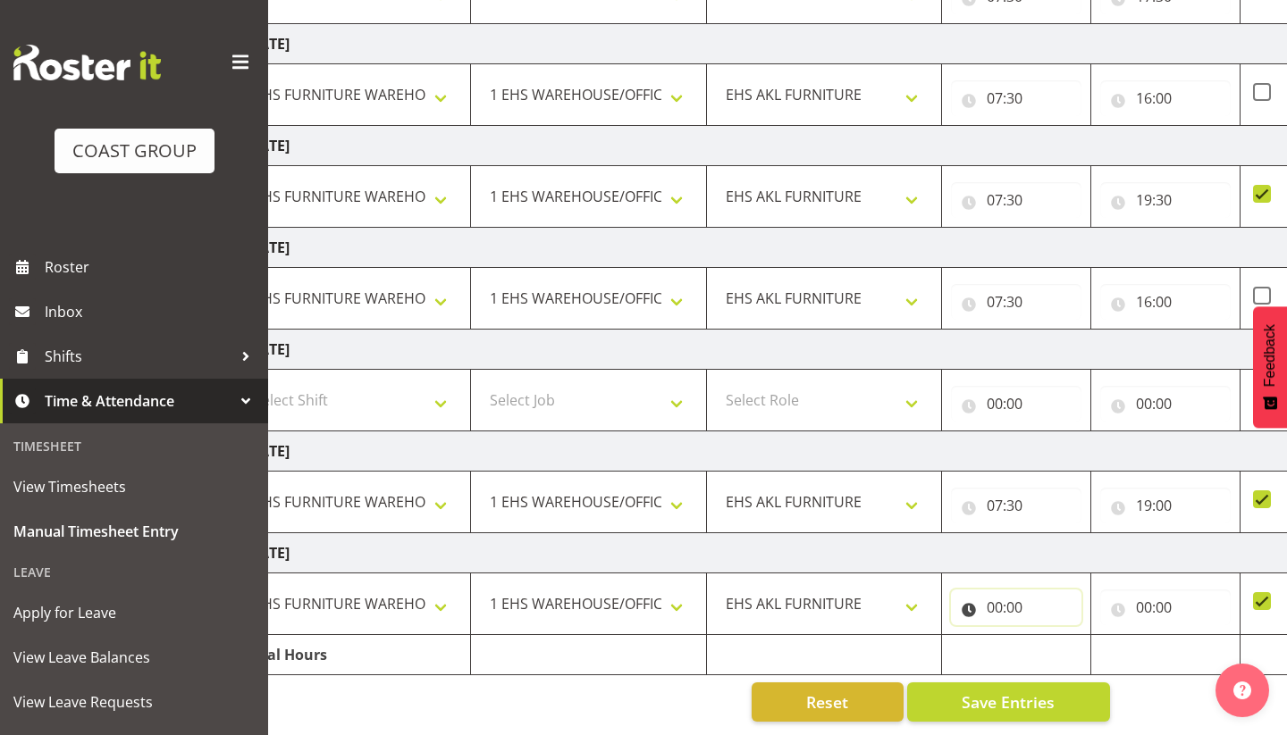
click at [997, 610] on input "00:00" at bounding box center [1016, 608] width 130 height 36
select select "7"
type input "07:00"
select select "30"
type input "07:30"
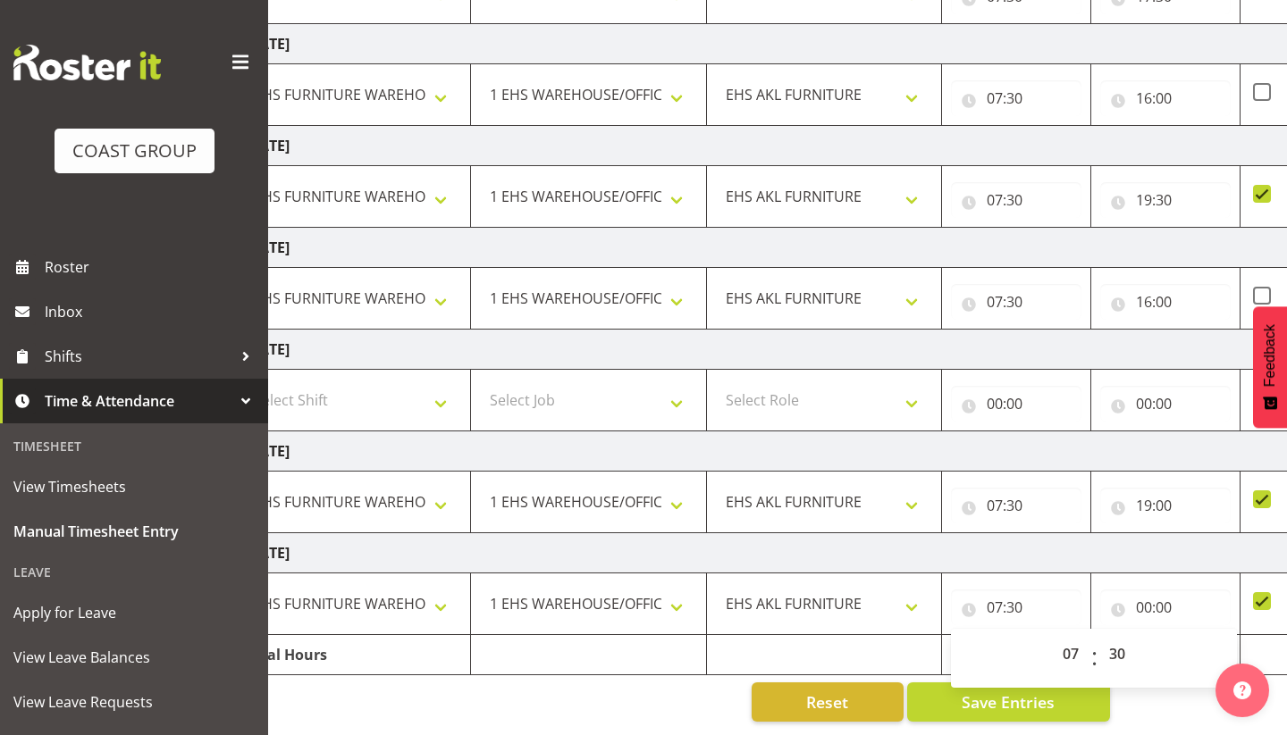
click at [1152, 541] on td "[DATE]" at bounding box center [860, 553] width 1250 height 40
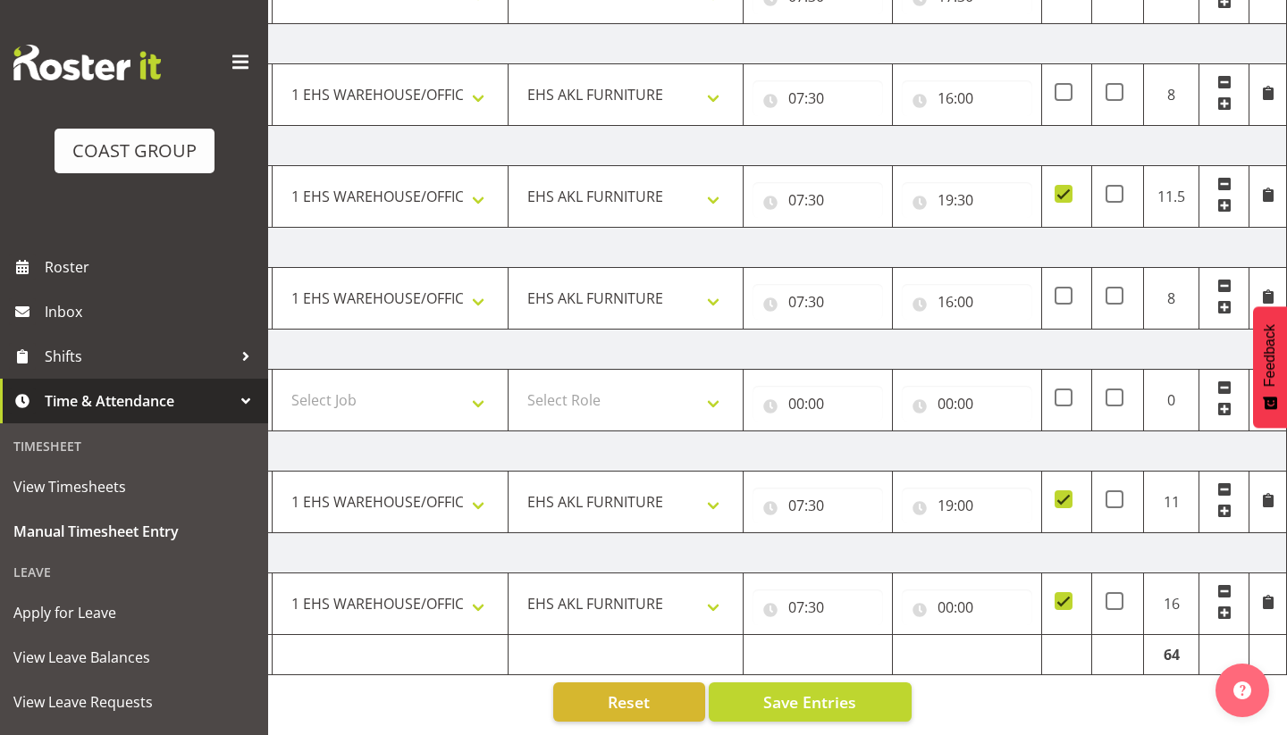
scroll to position [0, 304]
click at [945, 609] on input "00:00" at bounding box center [966, 608] width 130 height 36
select select "18"
type input "18:00"
select select "30"
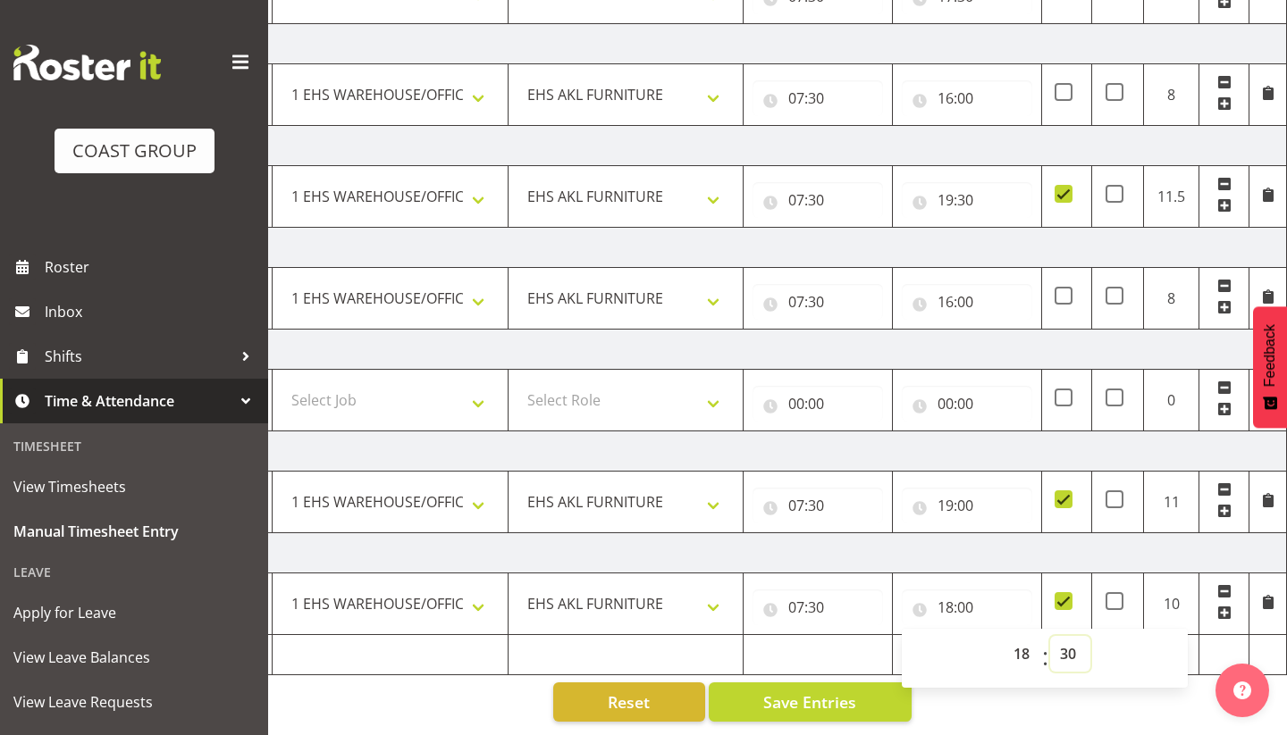
type input "18:30"
click at [849, 661] on td at bounding box center [817, 655] width 149 height 40
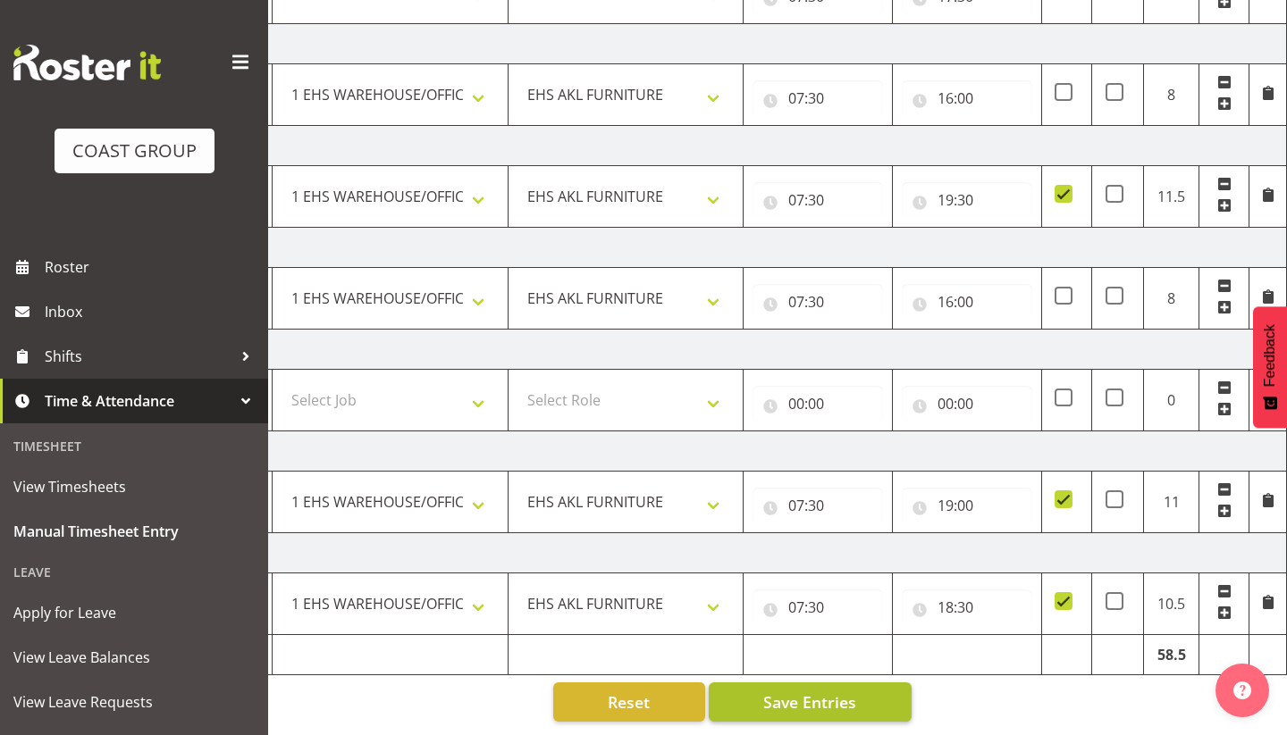
click at [786, 706] on span "Save Entries" at bounding box center [809, 702] width 93 height 23
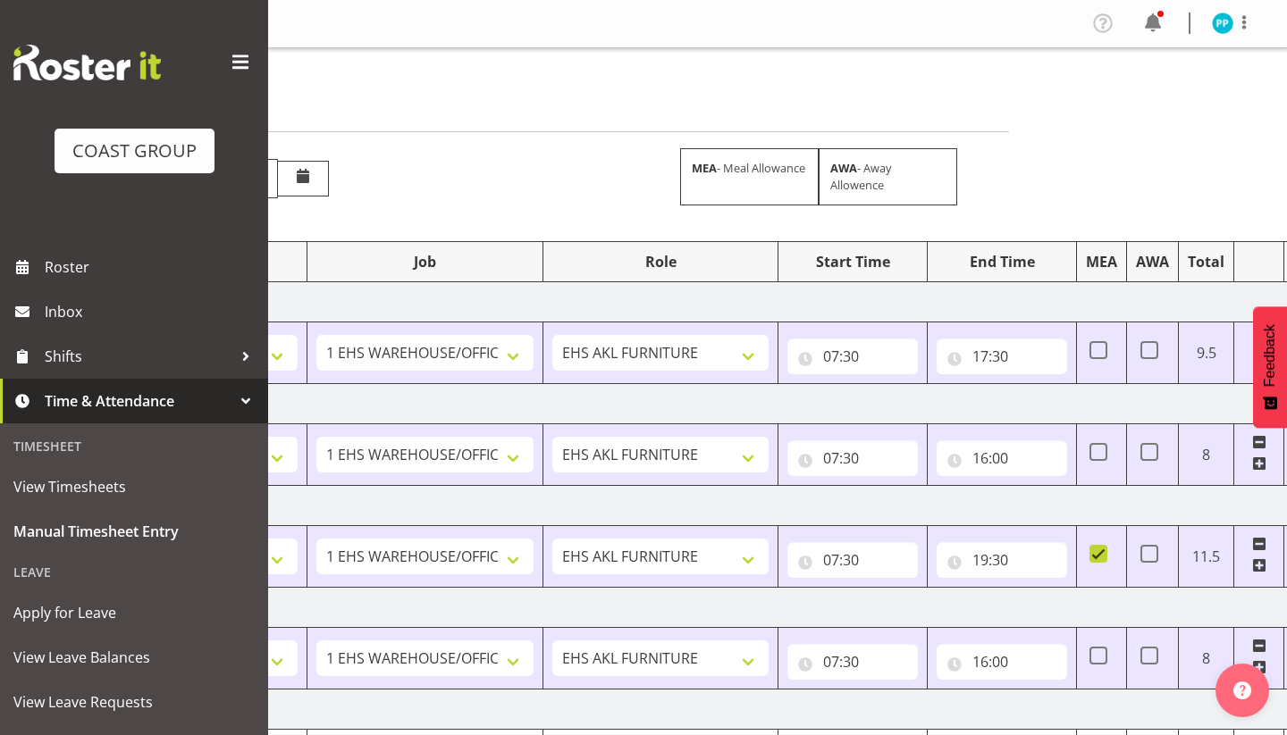
scroll to position [0, 289]
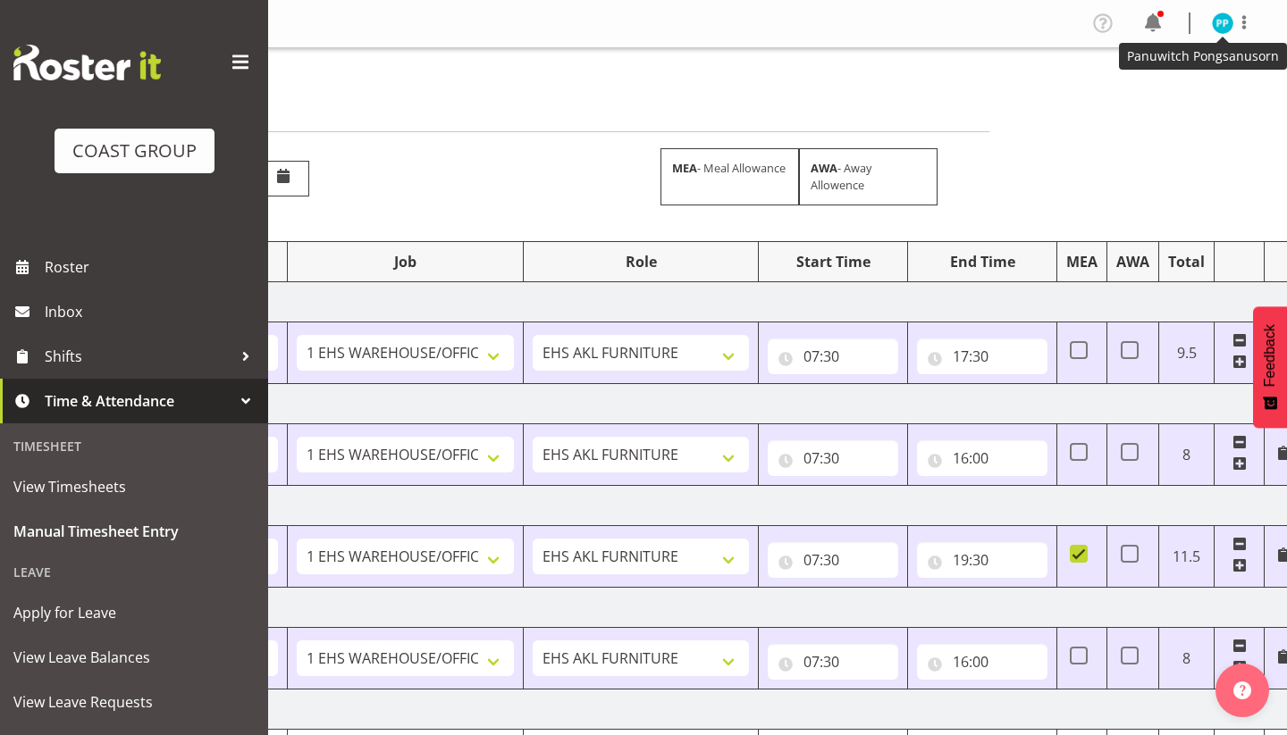
click at [1222, 25] on img at bounding box center [1221, 23] width 21 height 21
click at [1140, 105] on link "Log Out" at bounding box center [1169, 94] width 172 height 32
